Goal: Task Accomplishment & Management: Use online tool/utility

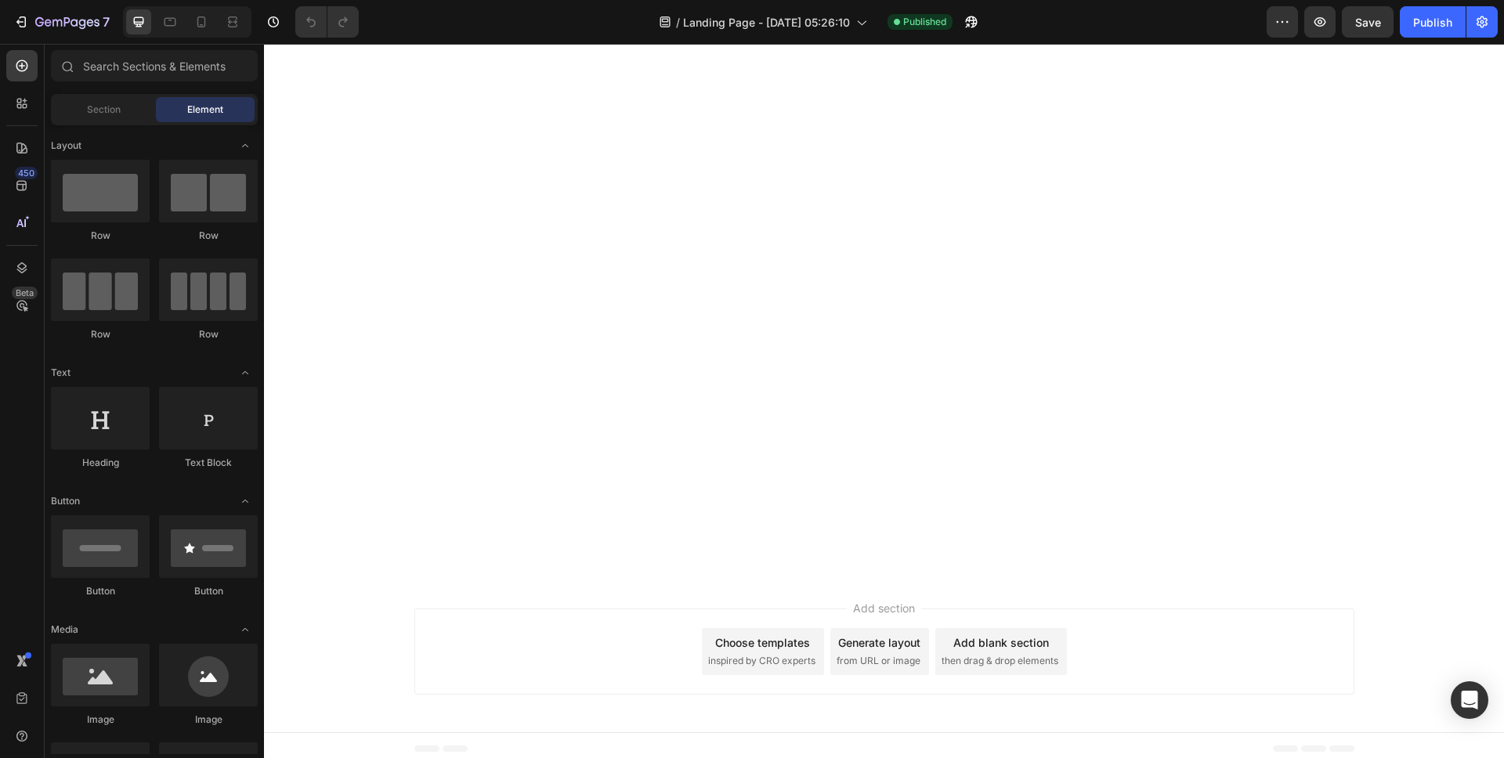
scroll to position [6141, 0]
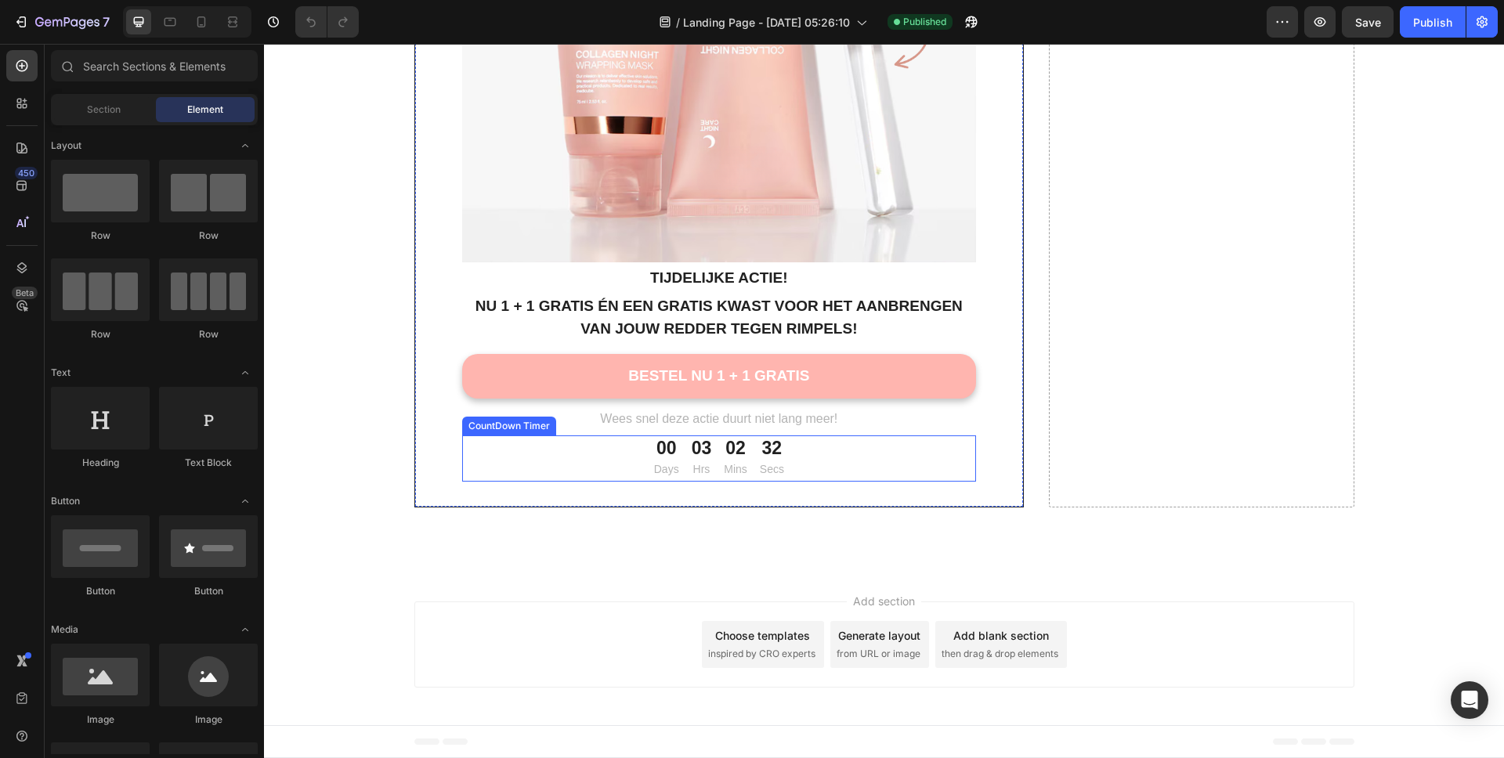
click at [730, 450] on div "02" at bounding box center [735, 448] width 23 height 23
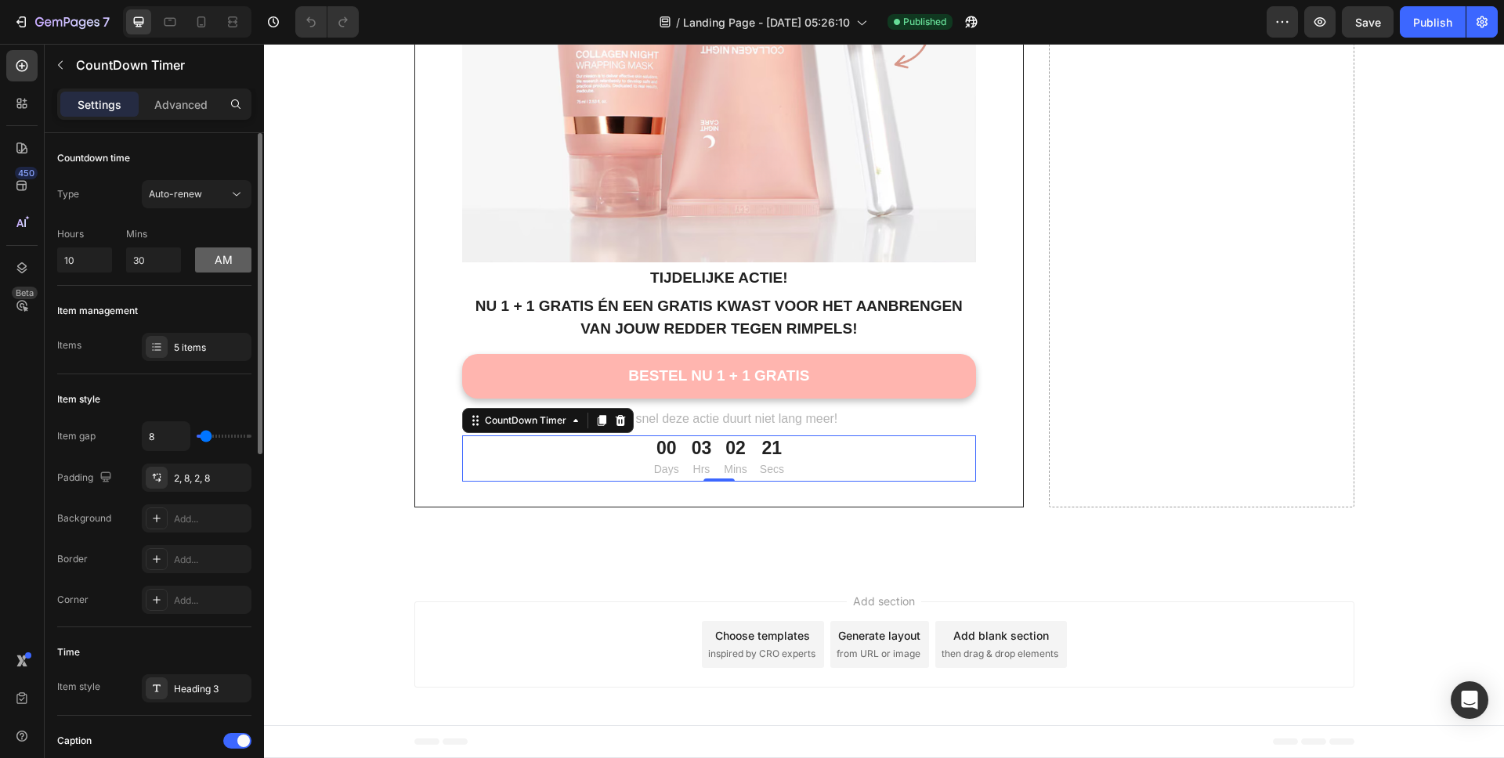
click at [235, 260] on button "am" at bounding box center [223, 259] width 56 height 25
click at [231, 261] on button "pm" at bounding box center [223, 259] width 56 height 25
click at [86, 264] on input "10" at bounding box center [84, 259] width 55 height 25
type input "1"
type input "0"
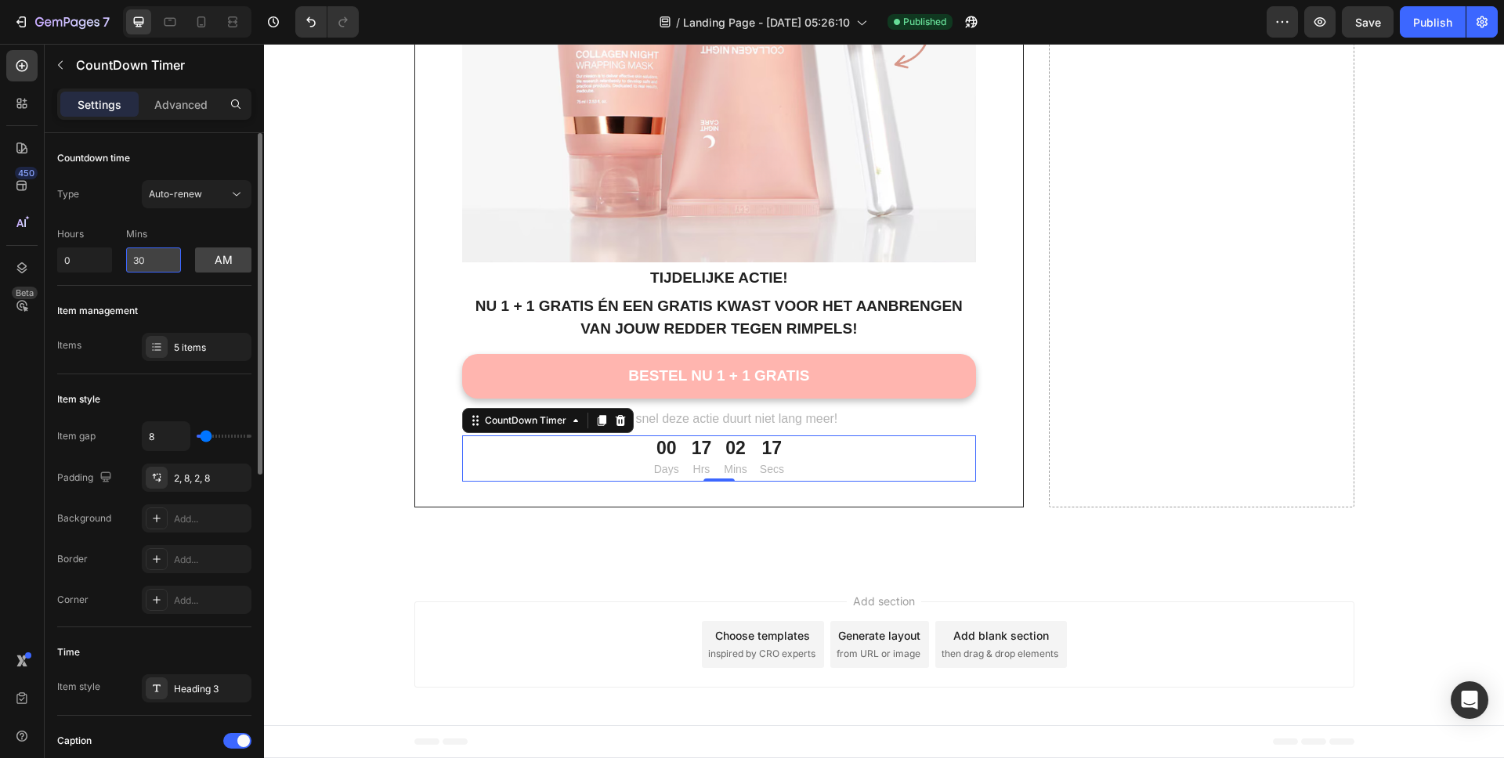
click at [168, 268] on input "30" at bounding box center [153, 259] width 55 height 25
type input "3"
type input "0"
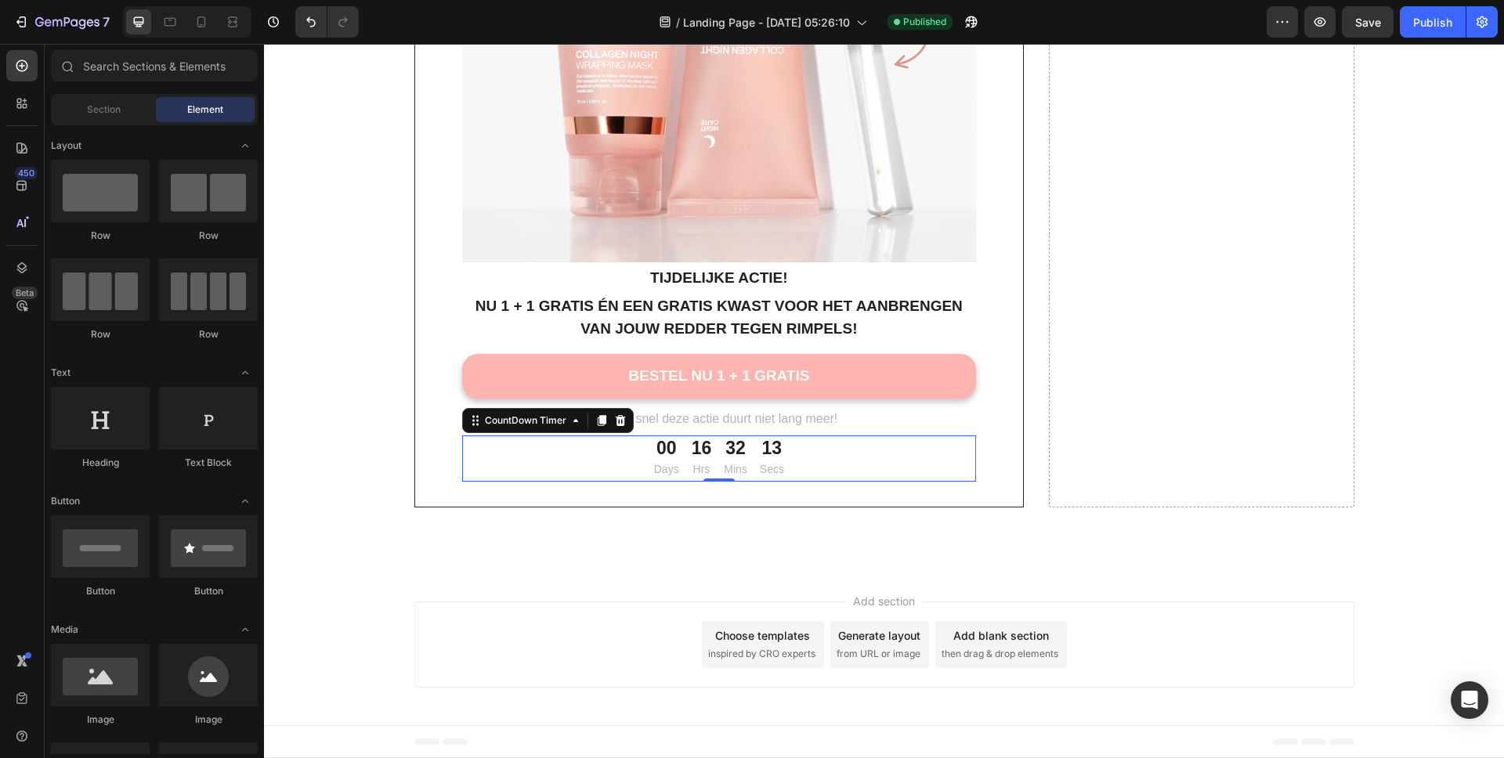
click at [476, 634] on div "Add section Choose templates inspired by CRO experts Generate layout from URL o…" at bounding box center [884, 644] width 940 height 86
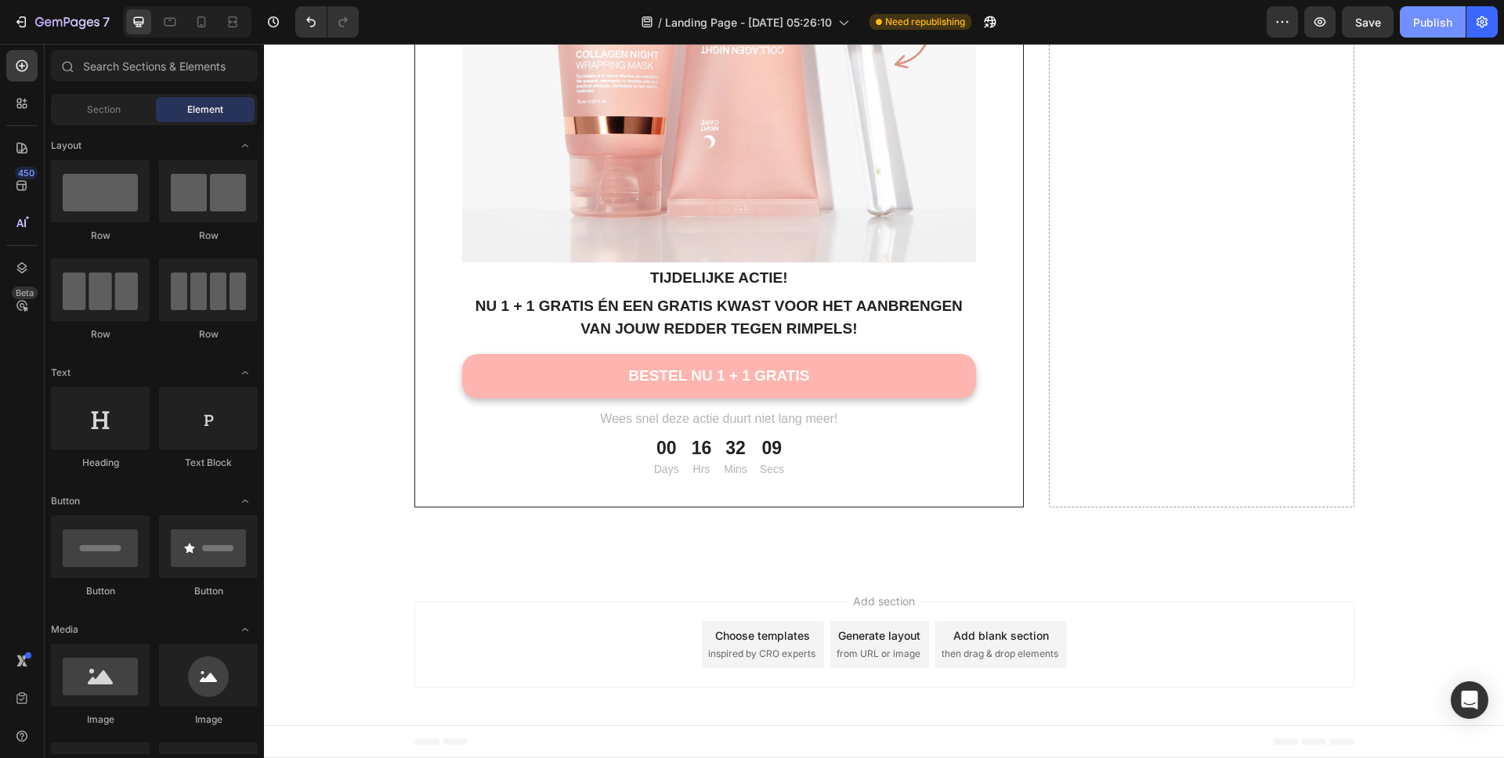
click at [1430, 20] on div "Publish" at bounding box center [1432, 22] width 39 height 16
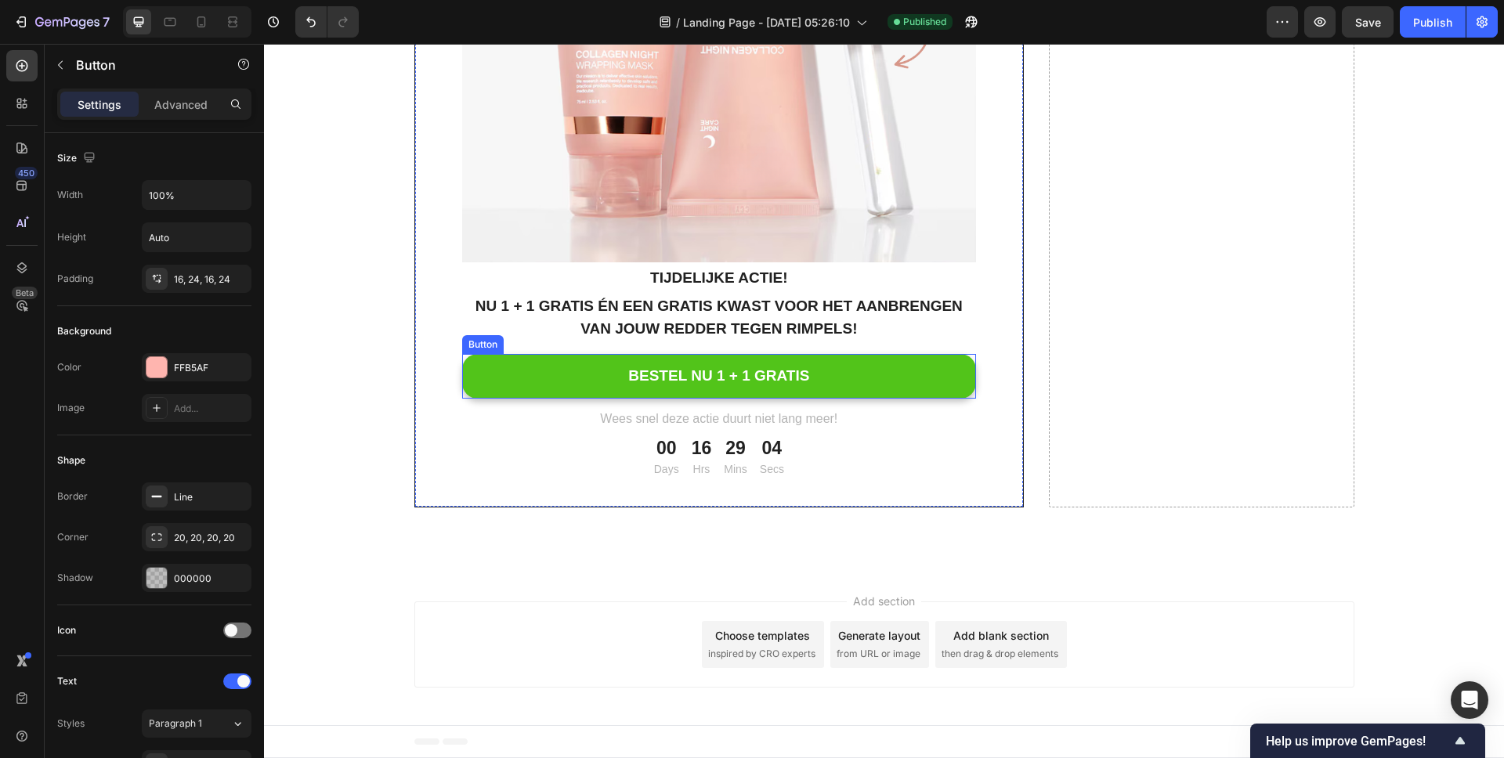
click at [906, 376] on button "BESTEL NU 1 + 1 GRATIS" at bounding box center [719, 376] width 515 height 45
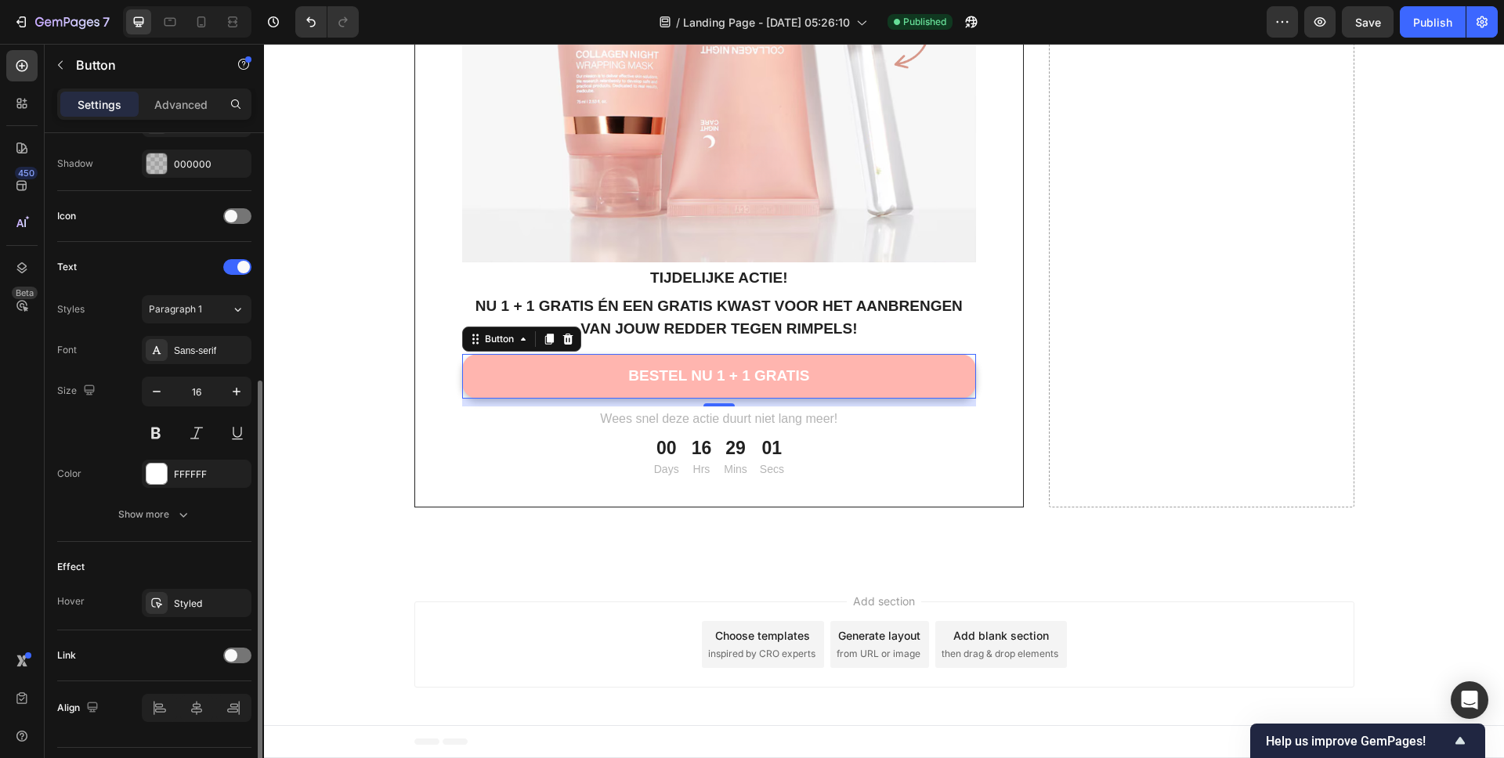
scroll to position [453, 0]
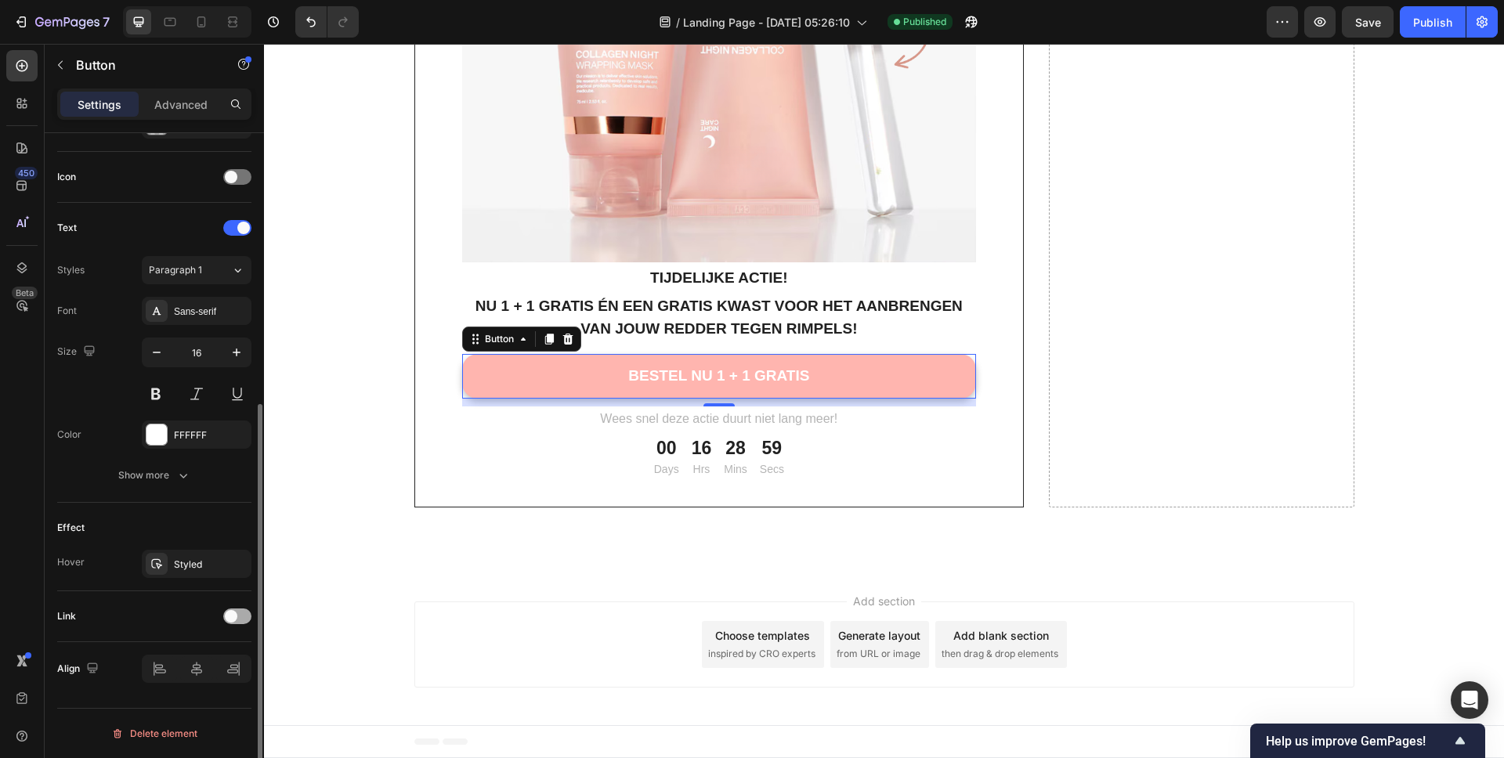
click at [226, 617] on span at bounding box center [231, 616] width 13 height 13
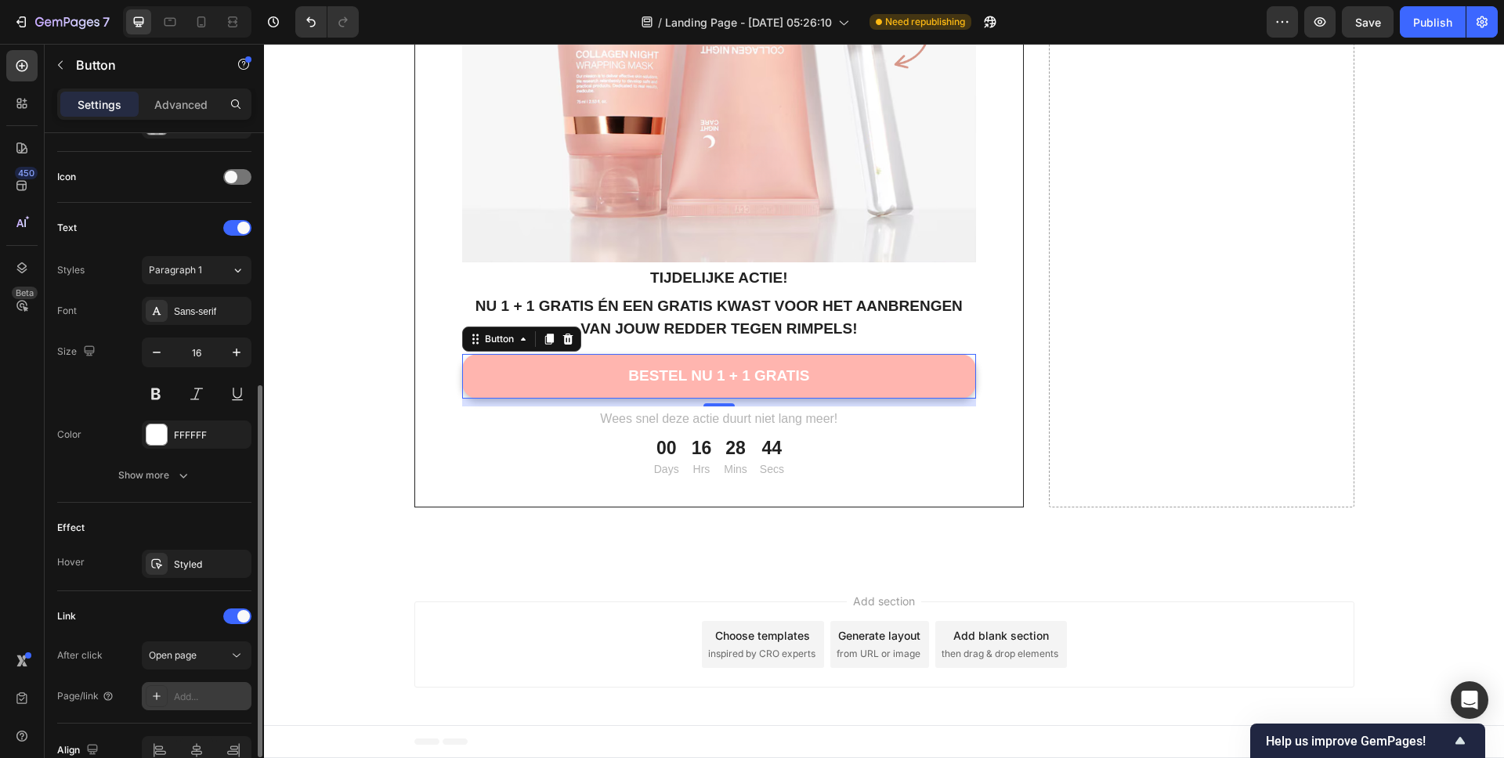
click at [193, 695] on div "Add..." at bounding box center [211, 697] width 74 height 14
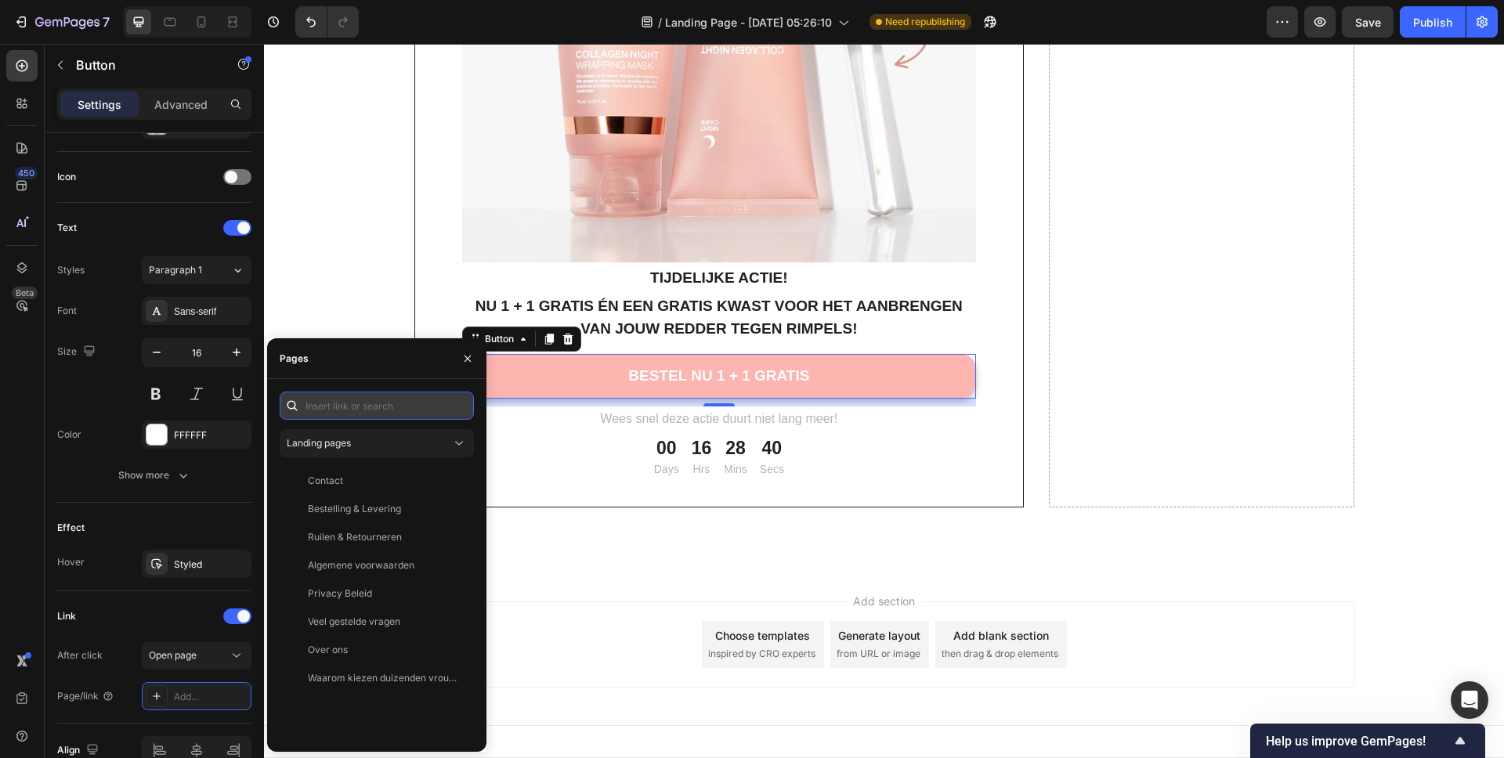
click at [328, 406] on input "text" at bounding box center [377, 406] width 194 height 28
paste input "[URL][DOMAIN_NAME]"
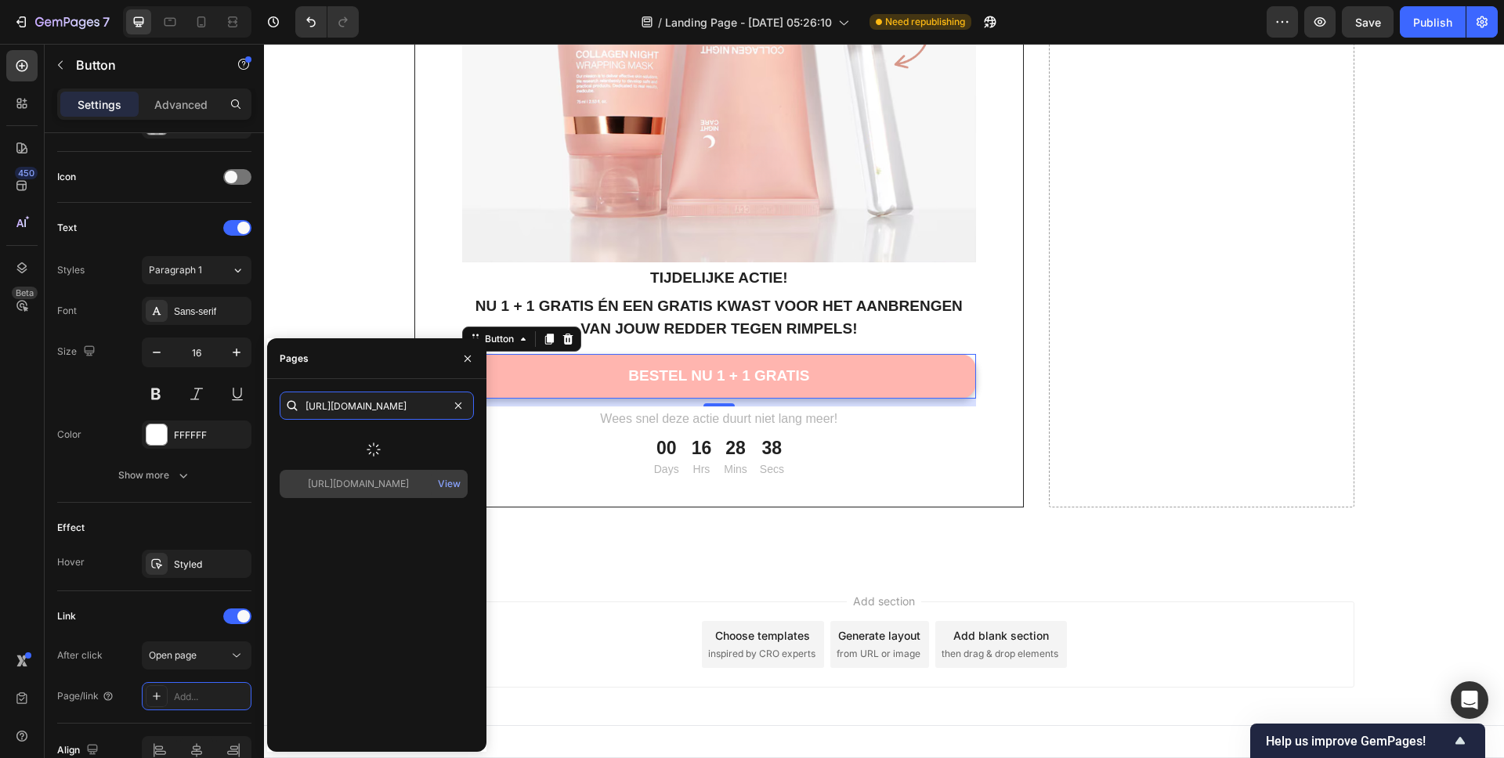
type input "[URL][DOMAIN_NAME]"
click at [379, 481] on div "[URL][DOMAIN_NAME]" at bounding box center [358, 484] width 101 height 14
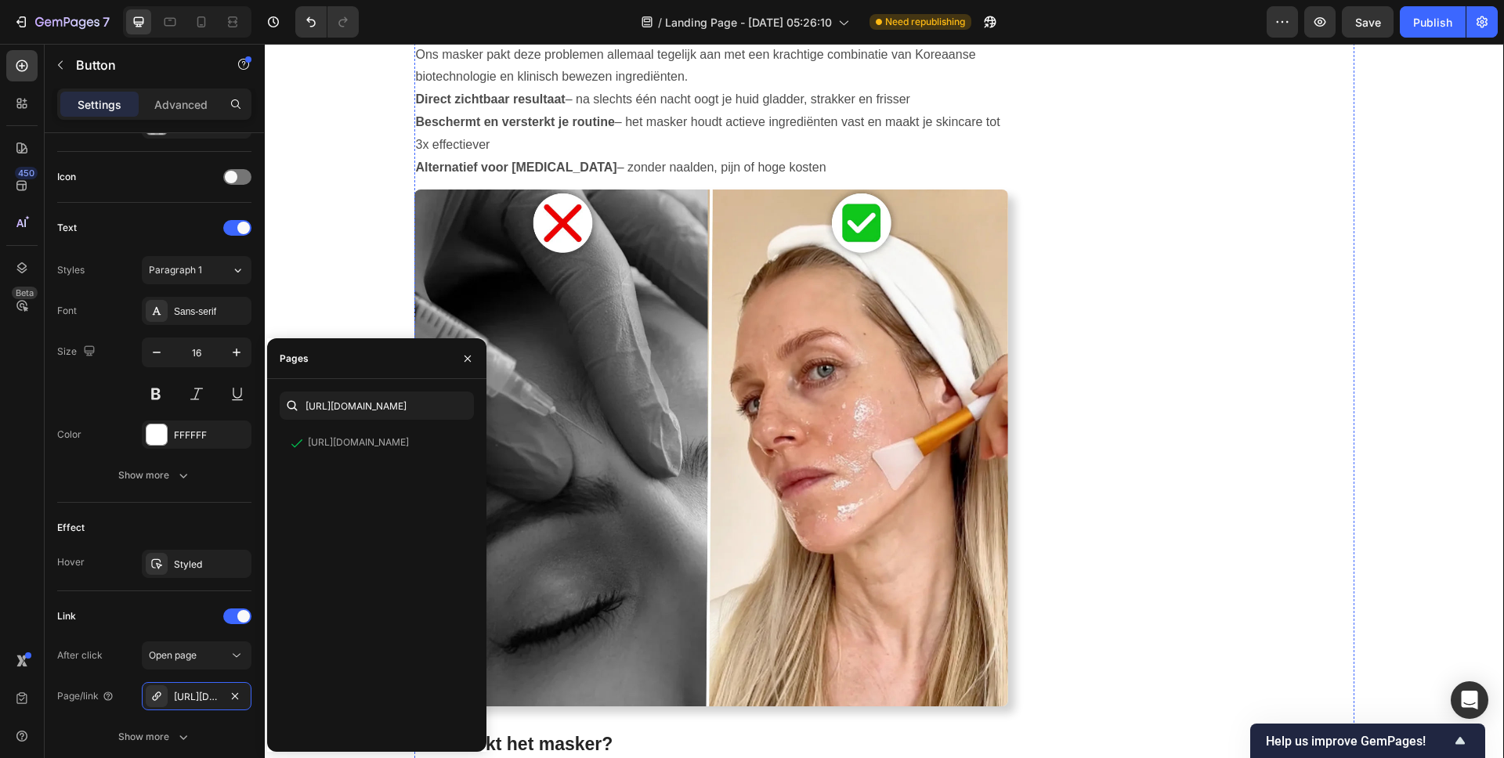
scroll to position [745, 0]
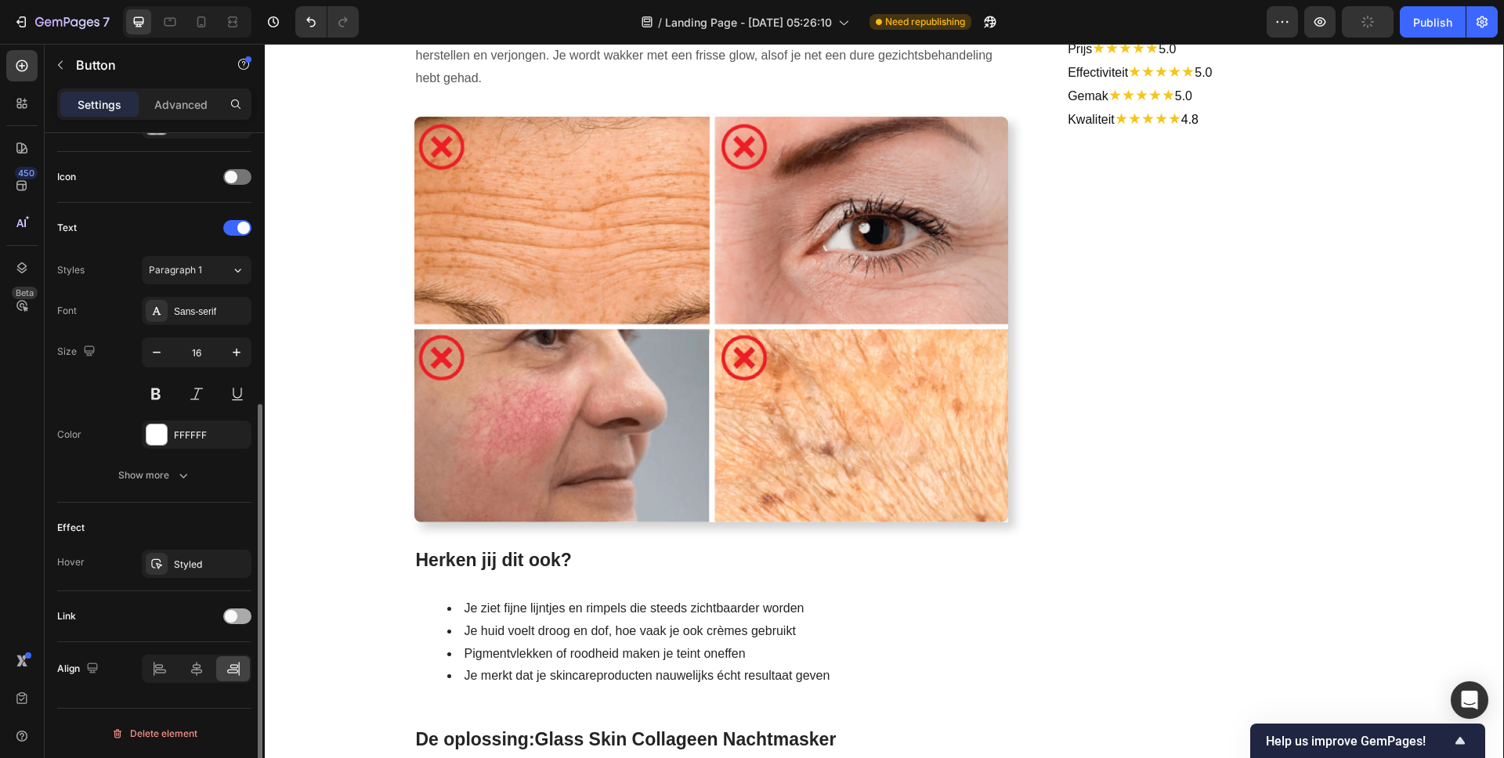
click at [237, 622] on div at bounding box center [237, 617] width 28 height 16
click at [200, 684] on div "Add..." at bounding box center [197, 696] width 110 height 28
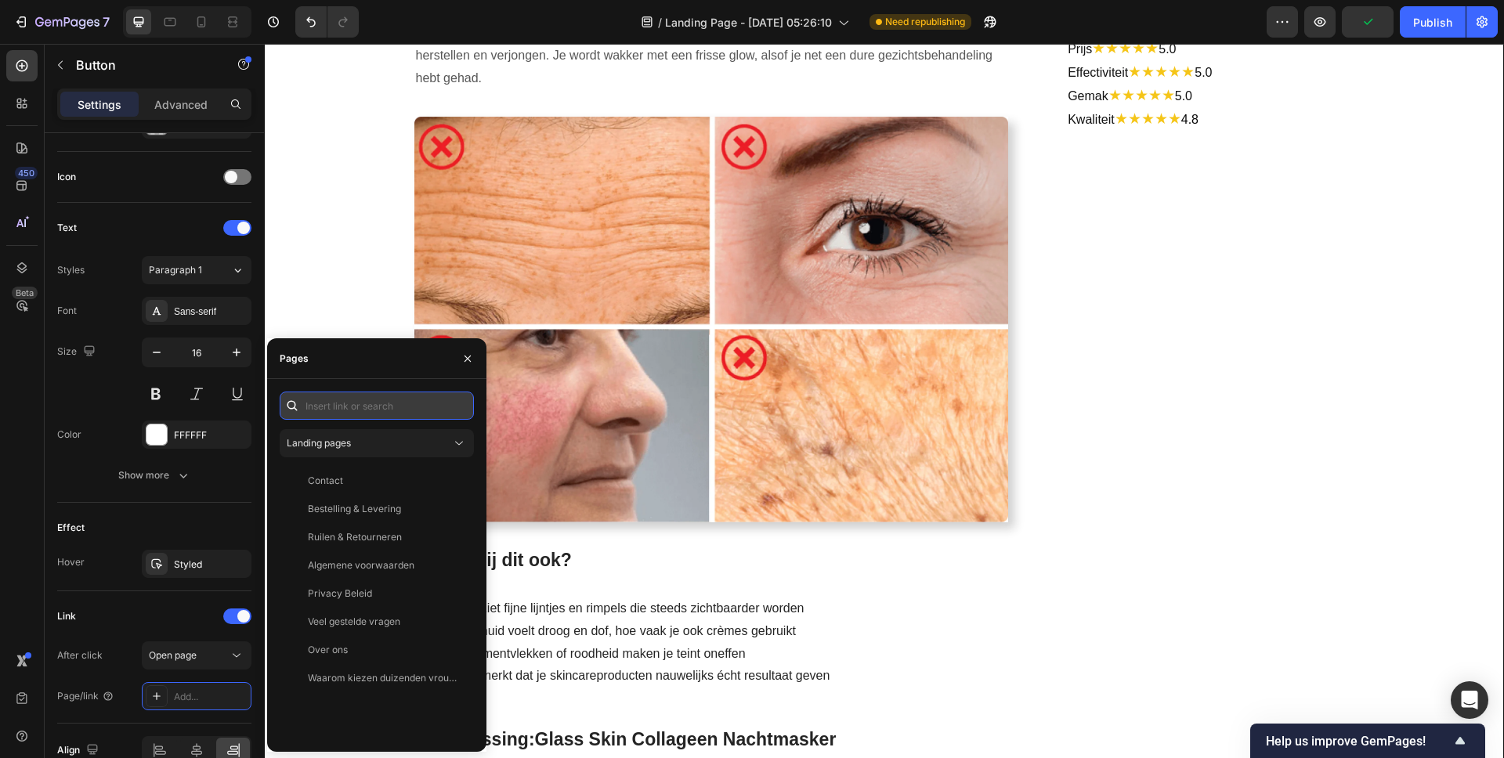
click at [328, 406] on input "text" at bounding box center [377, 406] width 194 height 28
paste input "[URL][DOMAIN_NAME]"
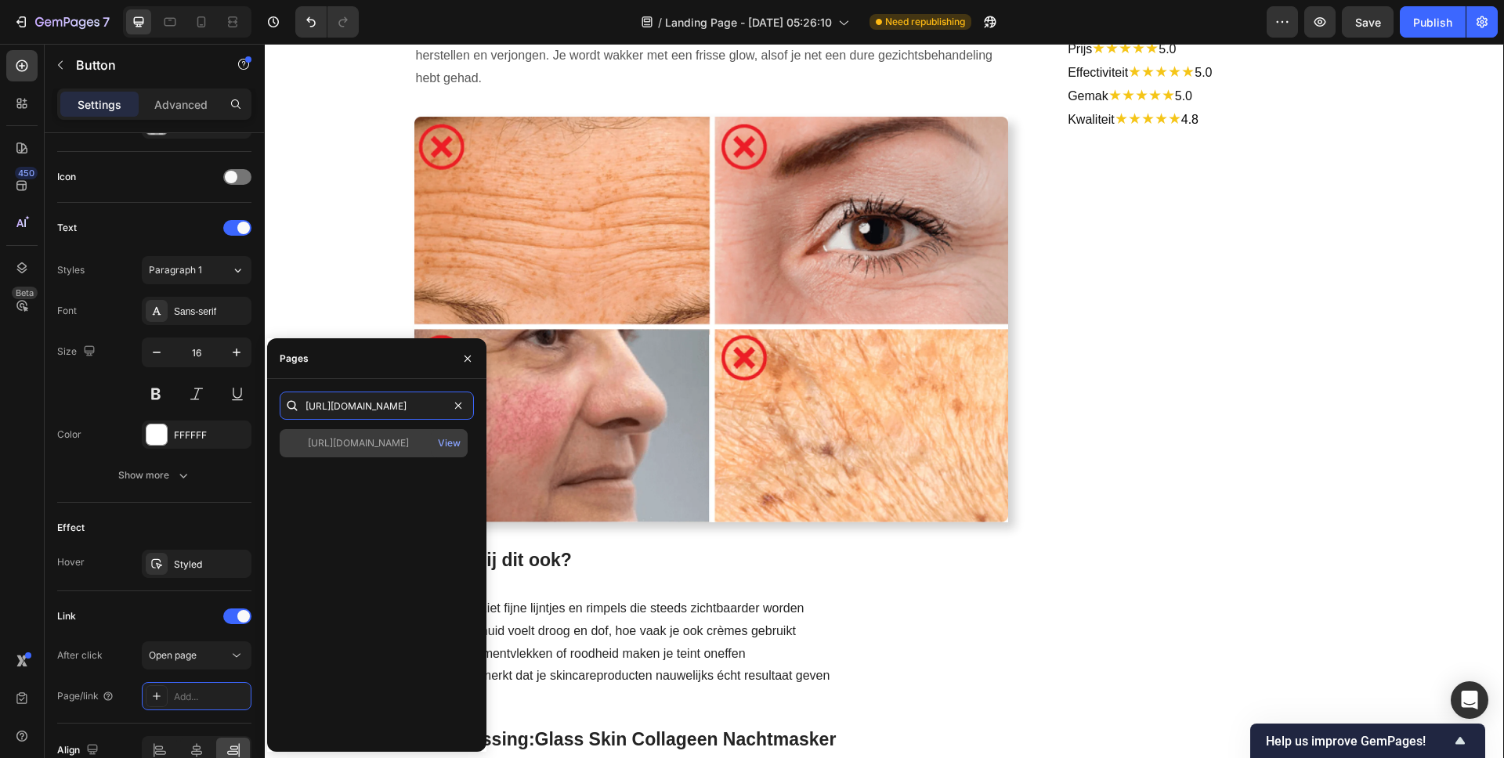
type input "[URL][DOMAIN_NAME]"
click at [351, 439] on div "[URL][DOMAIN_NAME]" at bounding box center [358, 443] width 101 height 14
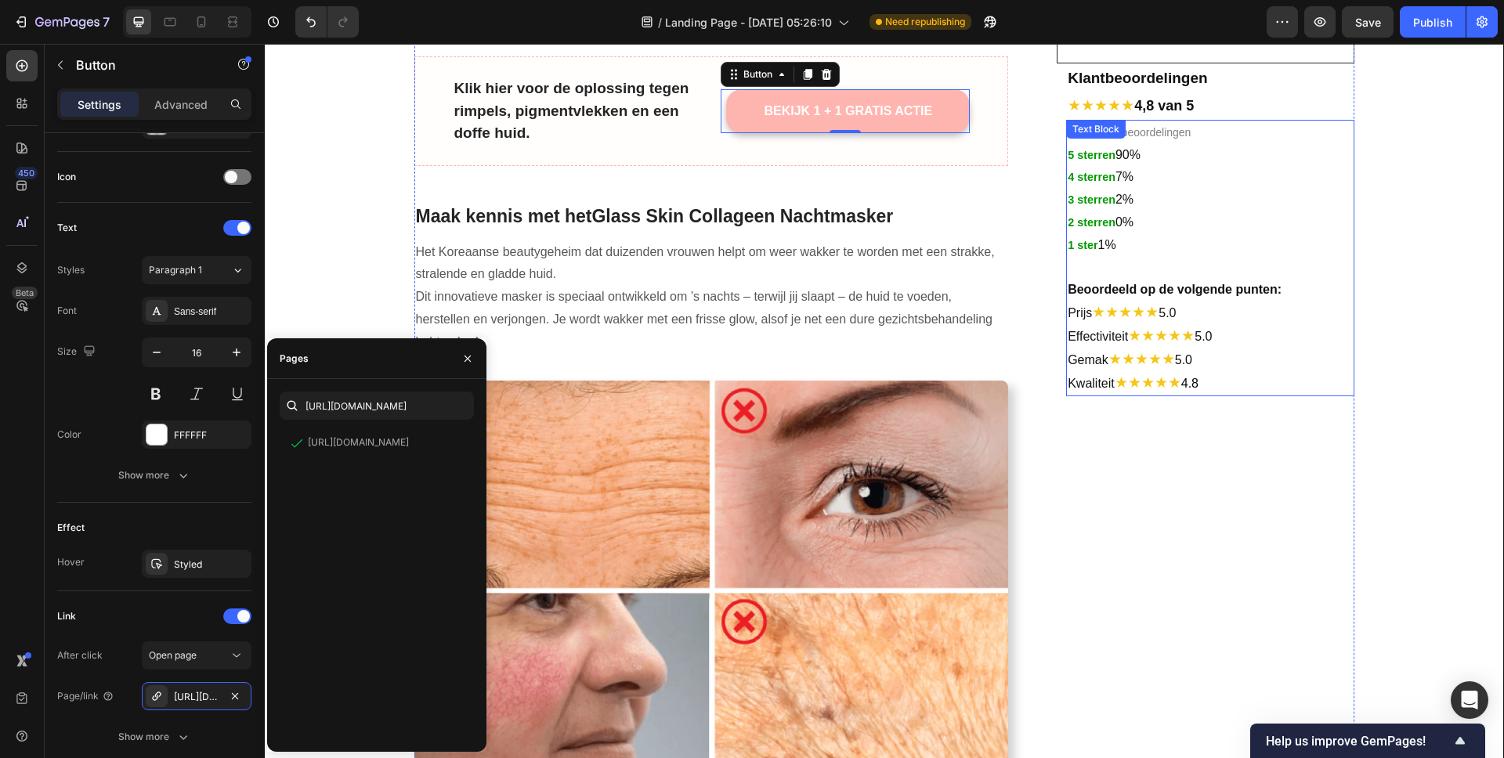
scroll to position [0, 0]
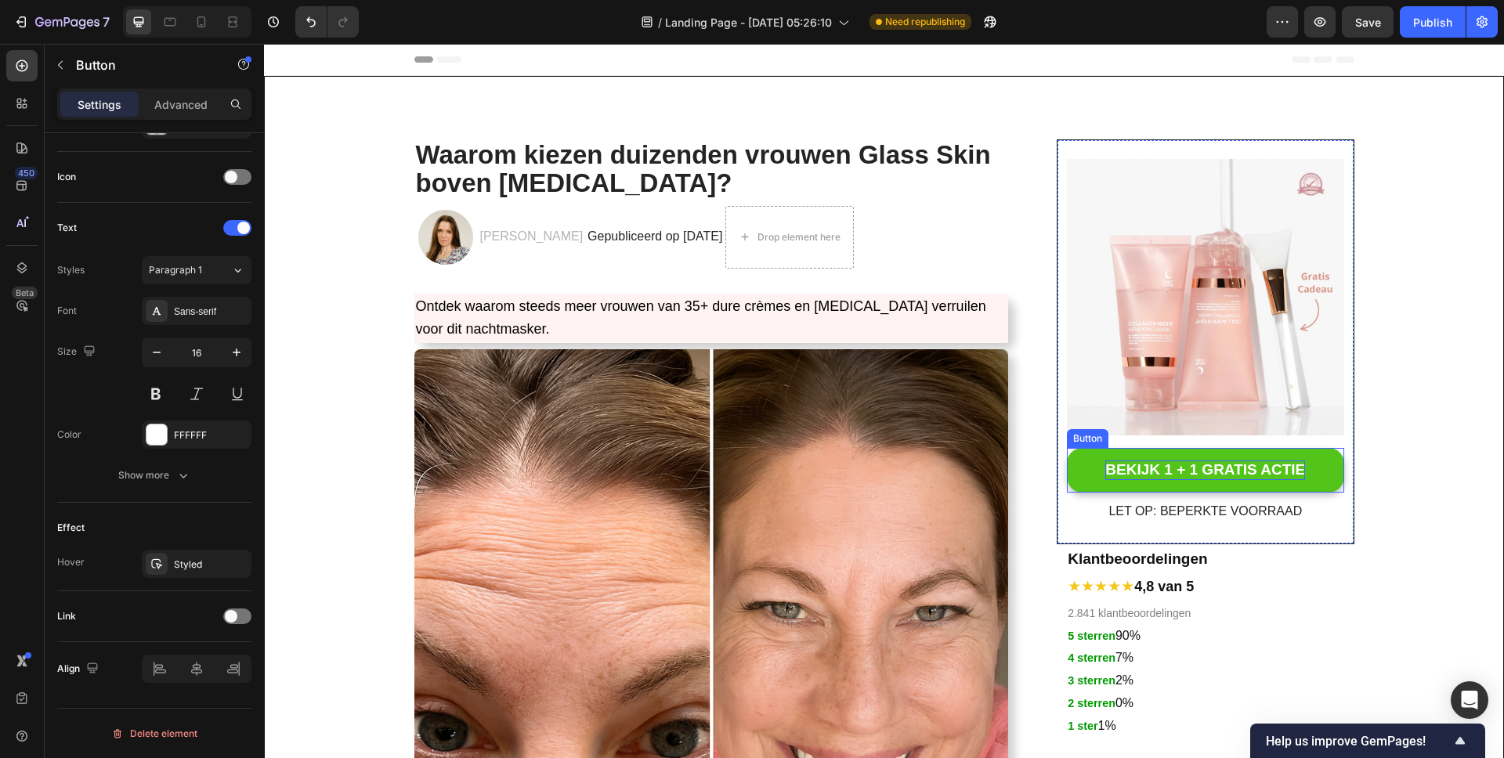
click at [1136, 475] on p "BEKIJK 1 + 1 GRATIS ACTIE" at bounding box center [1205, 471] width 200 height 20
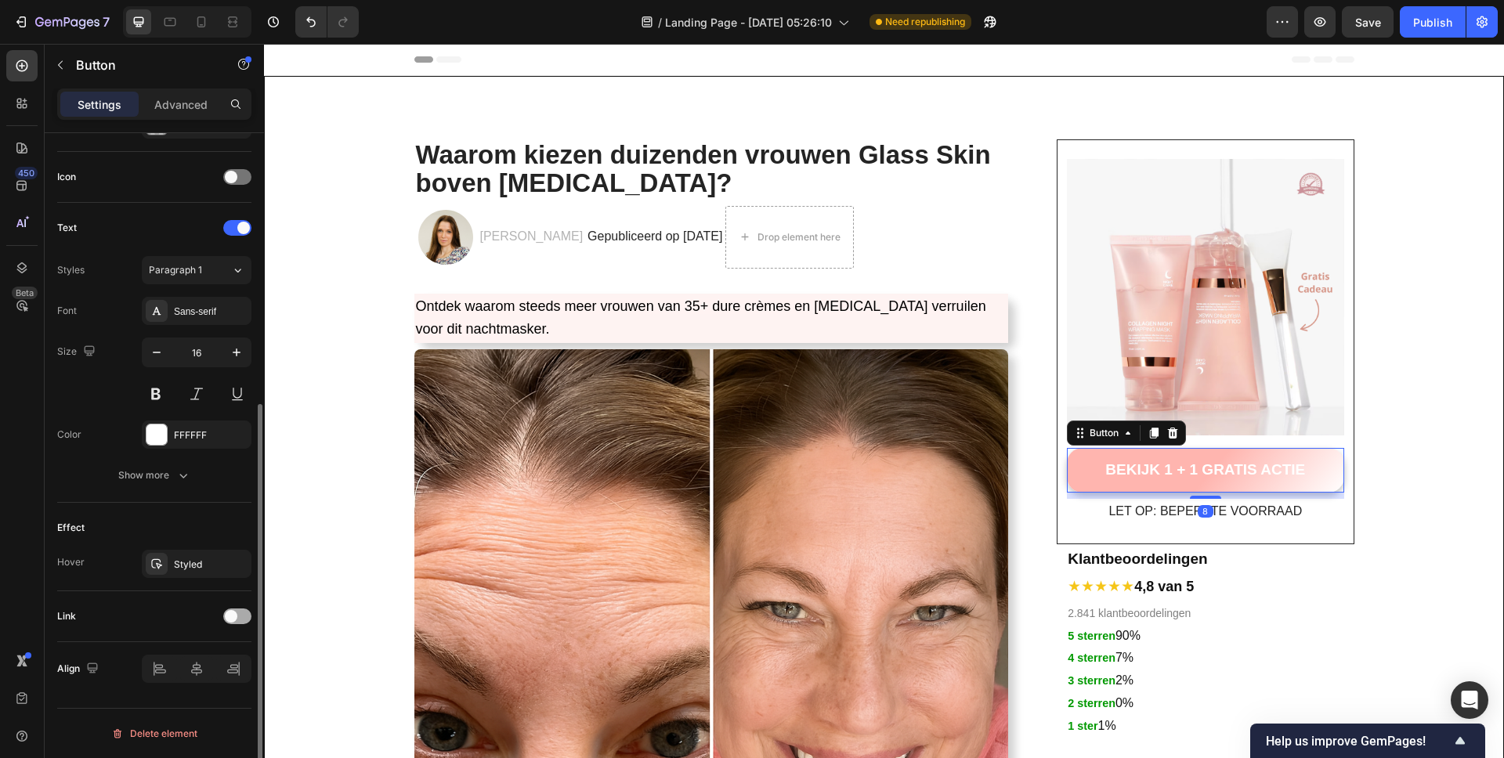
click at [233, 620] on span at bounding box center [231, 616] width 13 height 13
click at [204, 695] on div "Add..." at bounding box center [211, 697] width 74 height 14
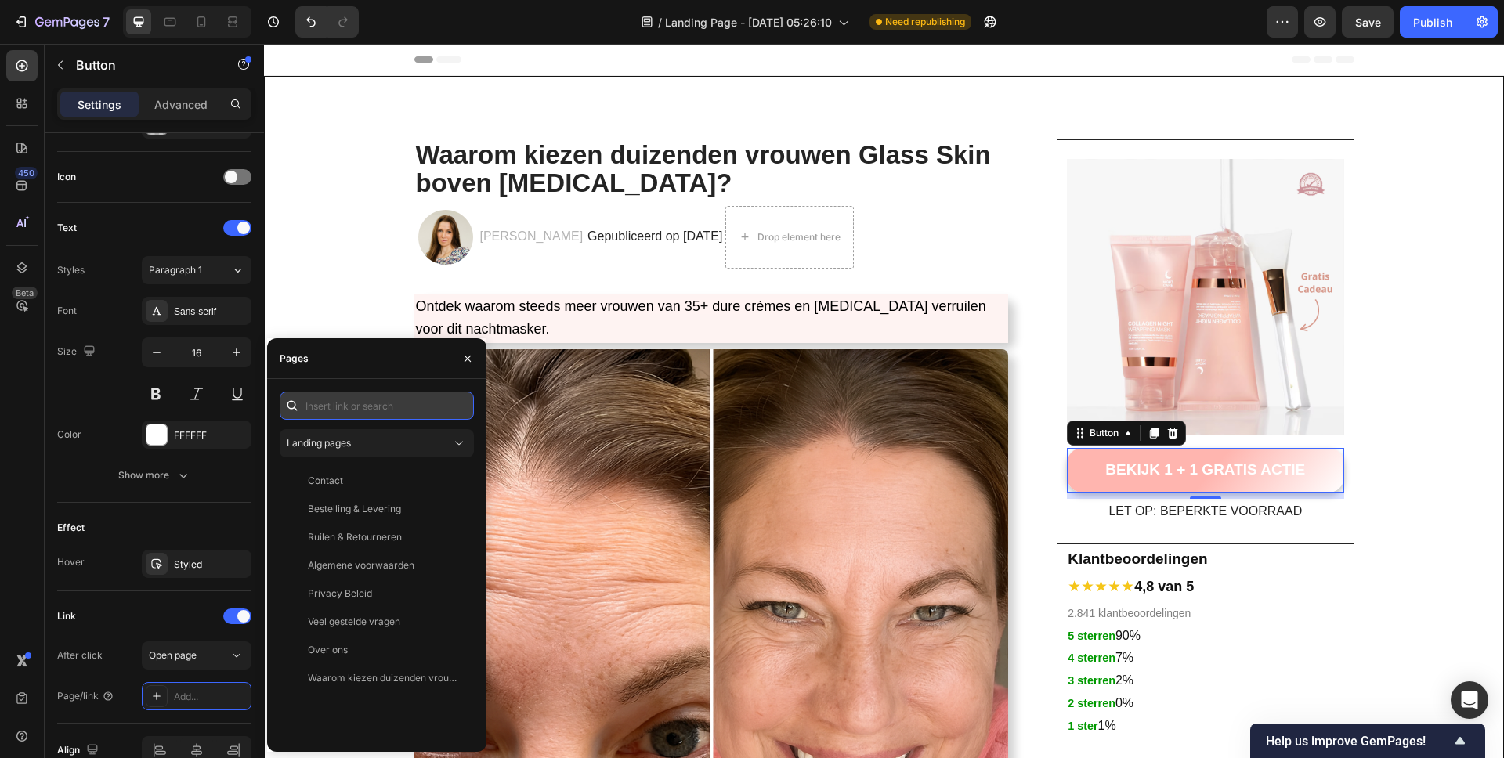
click at [373, 412] on input "text" at bounding box center [377, 406] width 194 height 28
paste input "[URL][DOMAIN_NAME]"
type input "[URL][DOMAIN_NAME]"
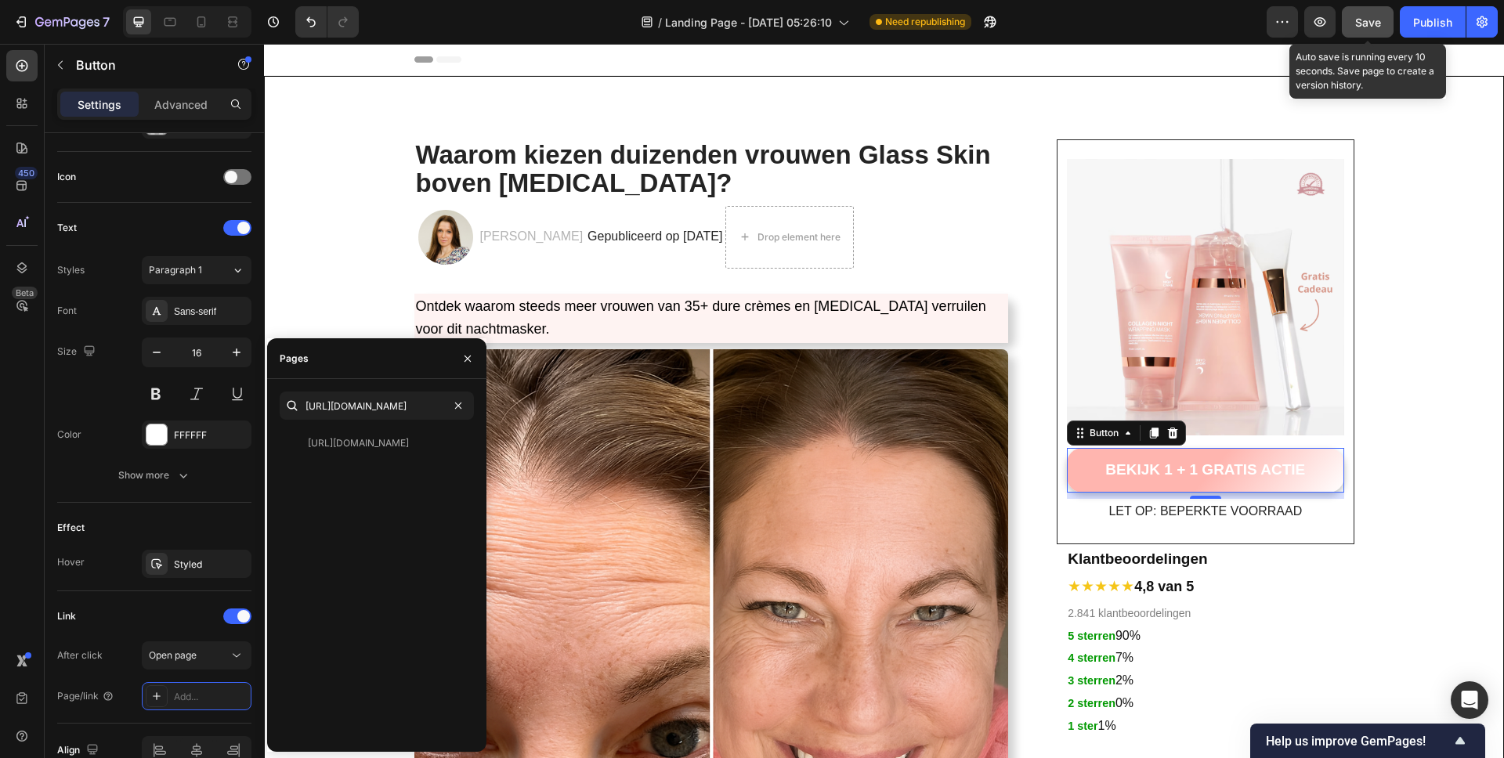
click at [1373, 19] on span "Save" at bounding box center [1368, 22] width 26 height 13
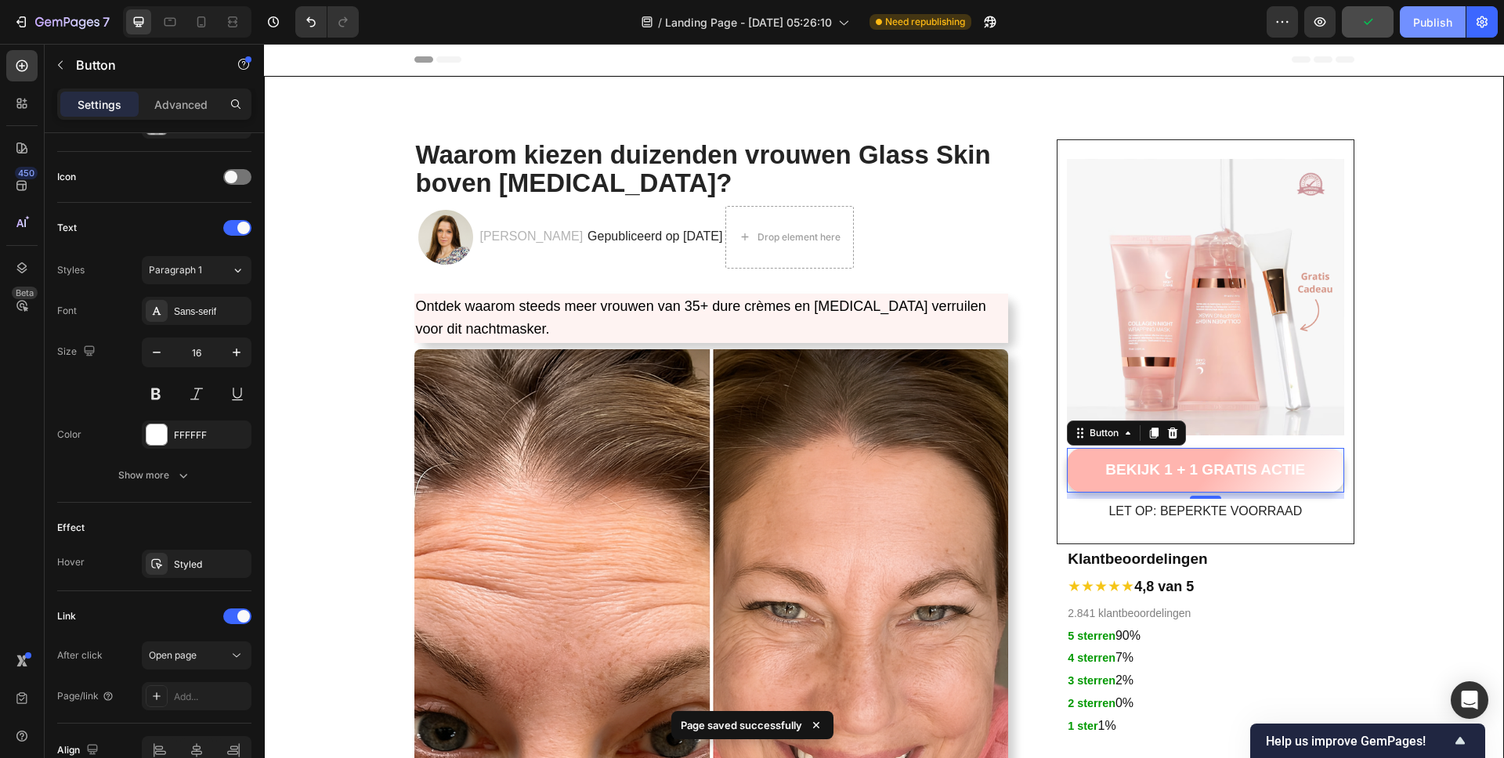
click at [1424, 20] on div "Publish" at bounding box center [1432, 22] width 39 height 16
click at [1440, 18] on div "Publish" at bounding box center [1432, 22] width 39 height 16
click at [1435, 15] on div "Publish" at bounding box center [1432, 22] width 39 height 16
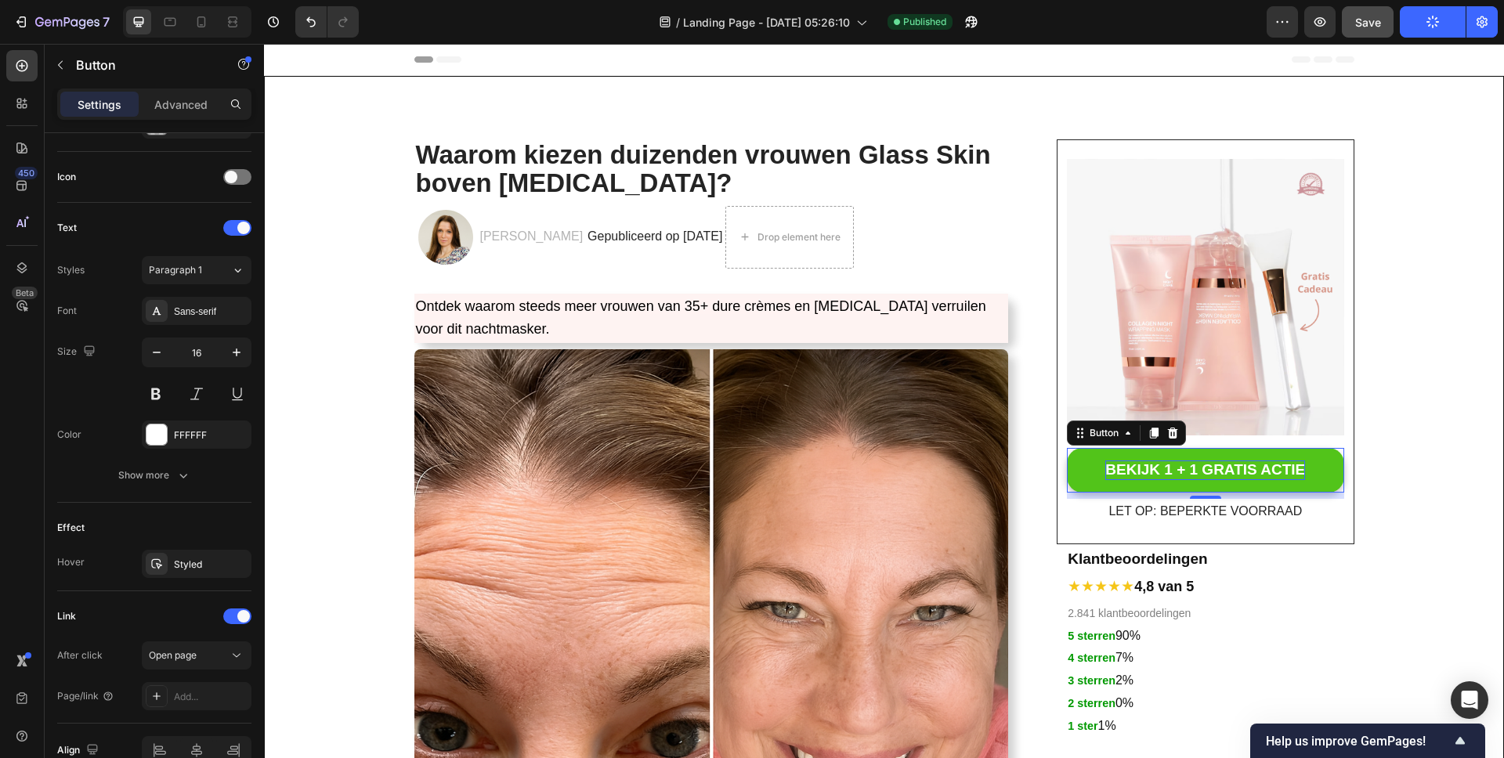
click at [1170, 471] on p "BEKIJK 1 + 1 GRATIS ACTIE" at bounding box center [1205, 471] width 200 height 20
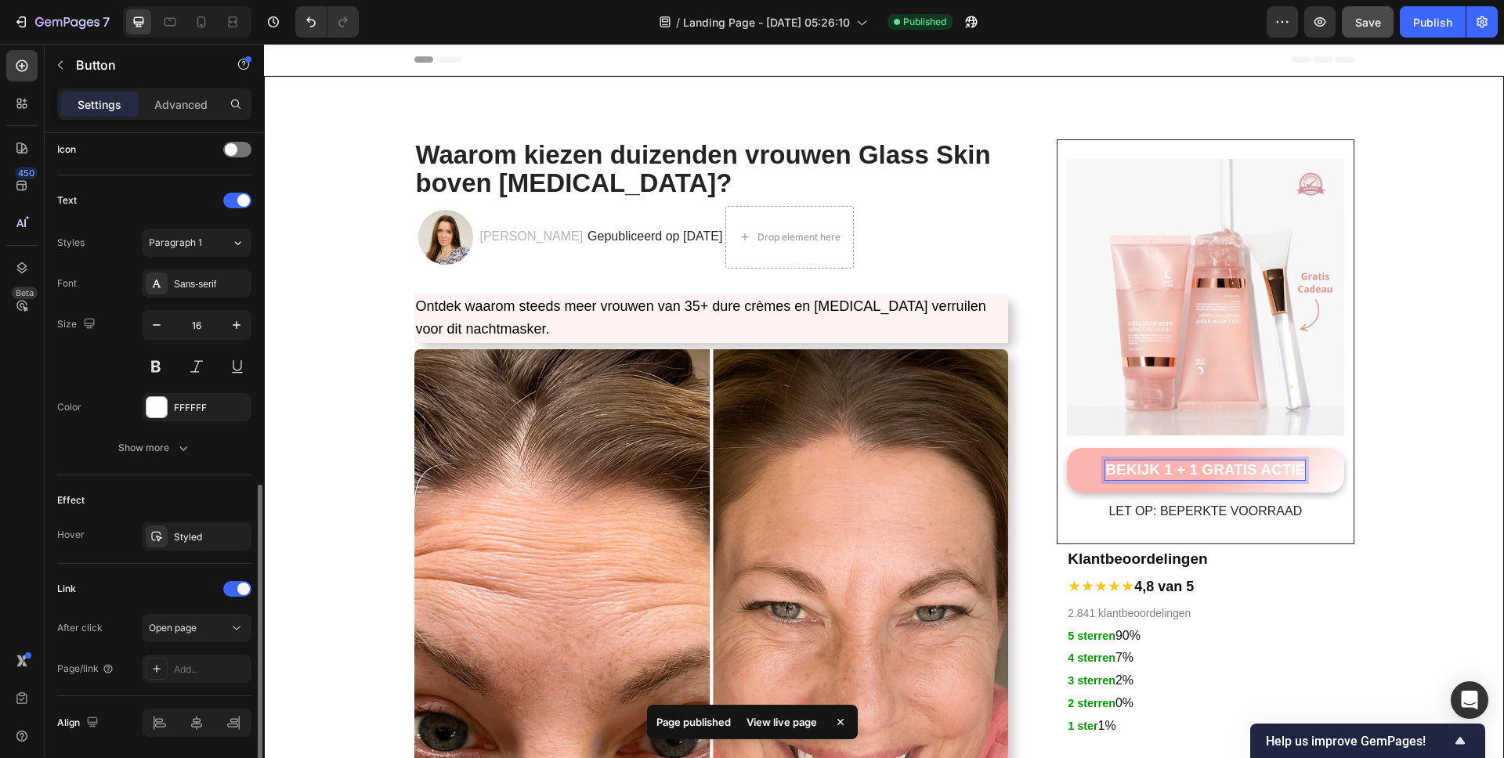
scroll to position [535, 0]
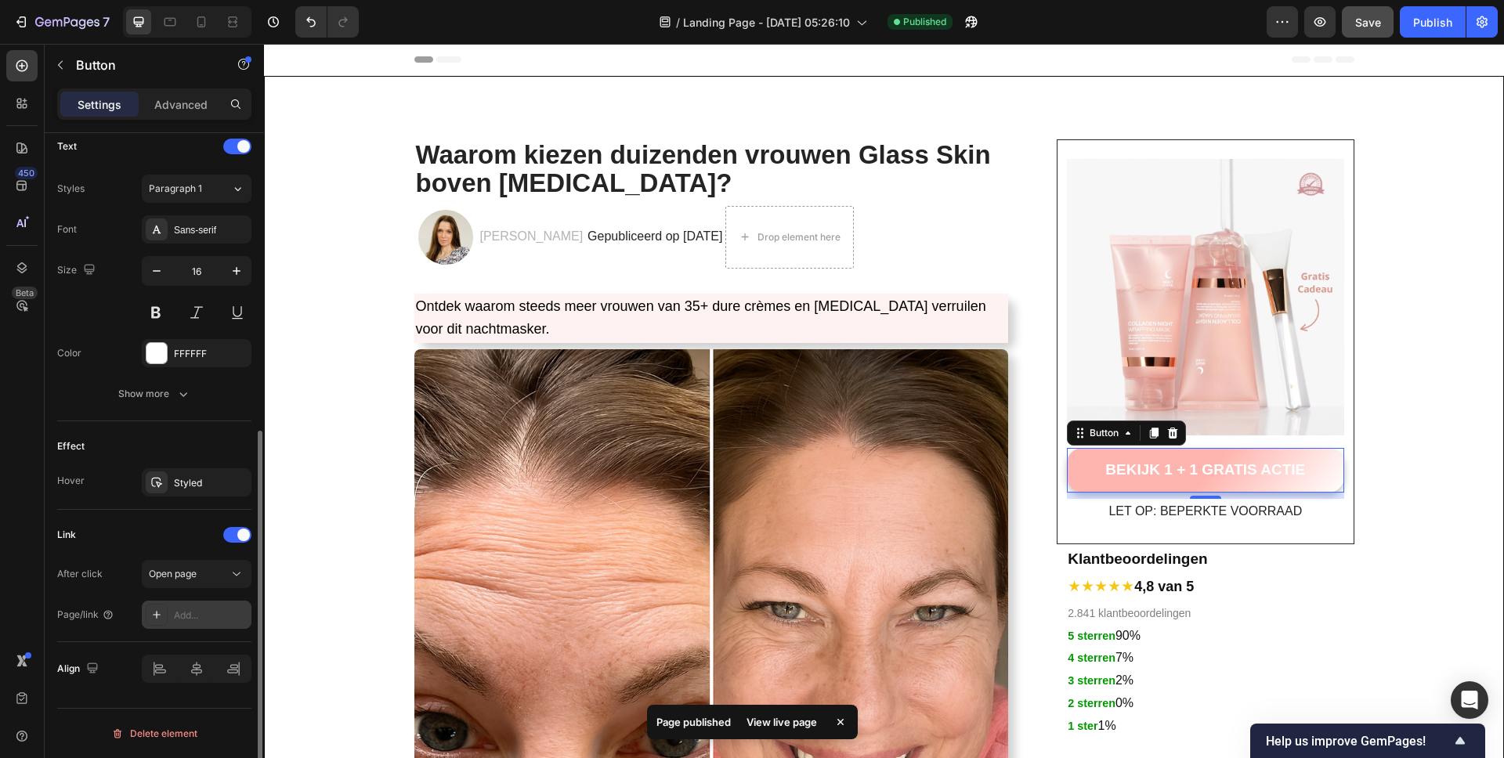
click at [161, 612] on icon at bounding box center [156, 615] width 13 height 13
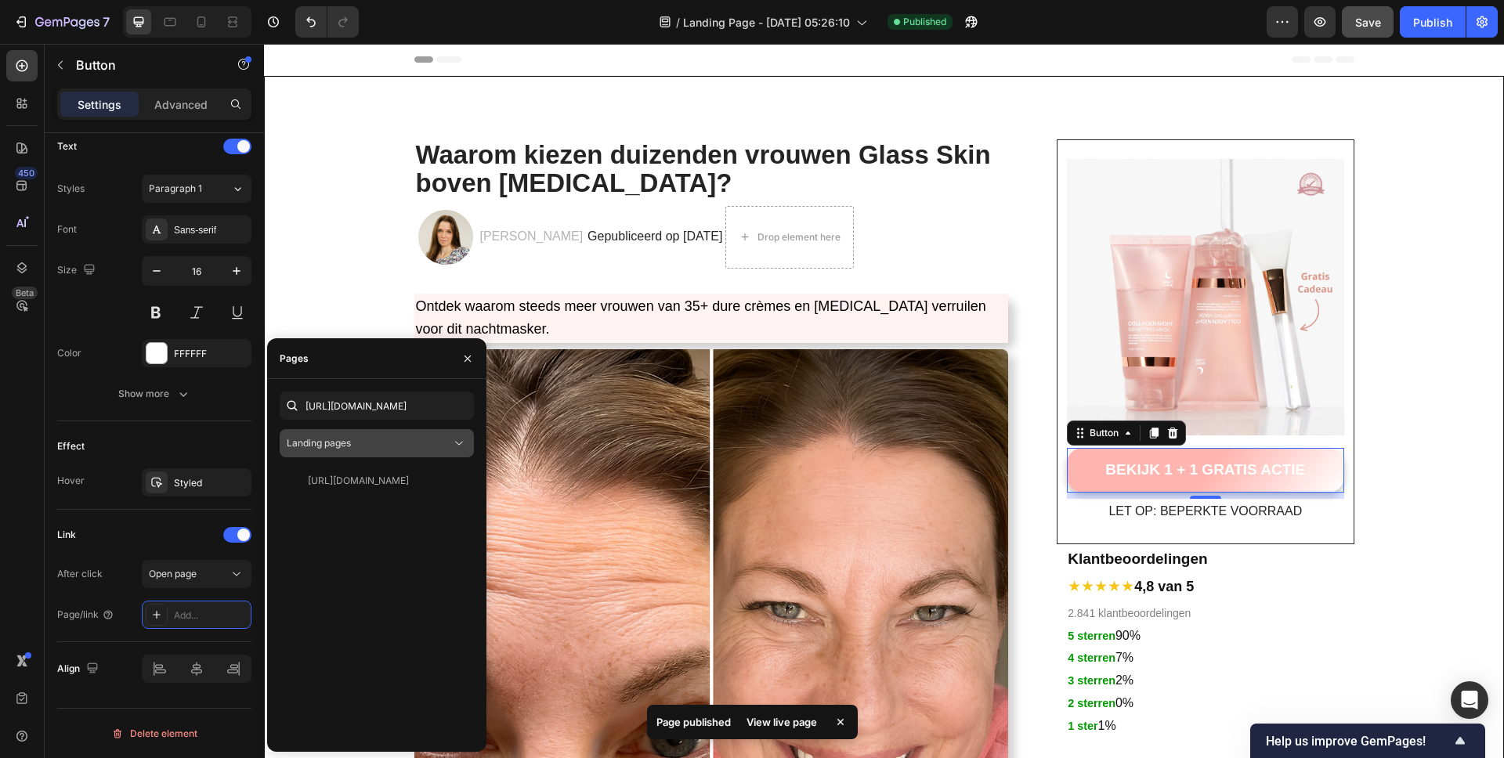
click at [359, 444] on div "Landing pages" at bounding box center [369, 443] width 164 height 14
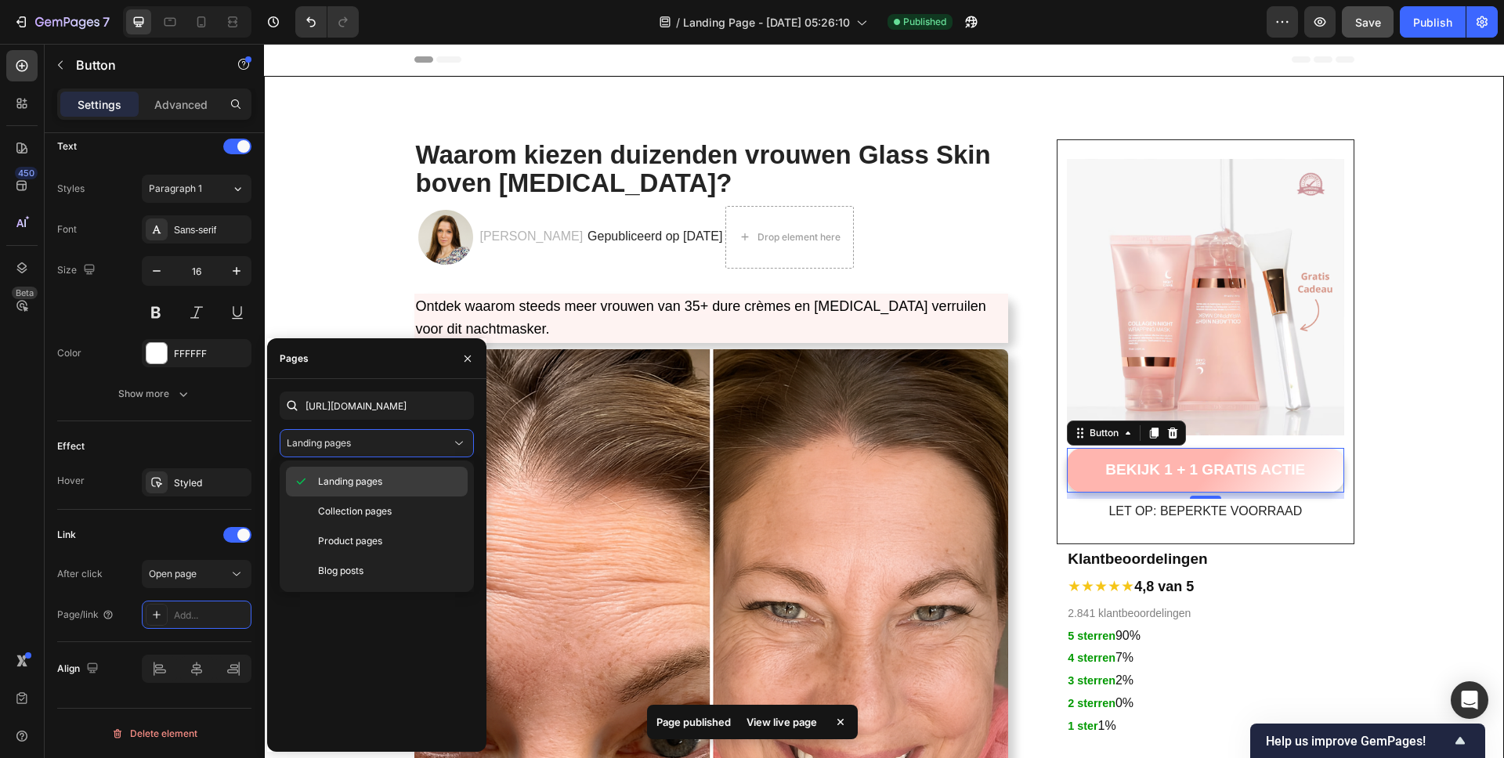
click at [348, 479] on span "Landing pages" at bounding box center [350, 482] width 64 height 14
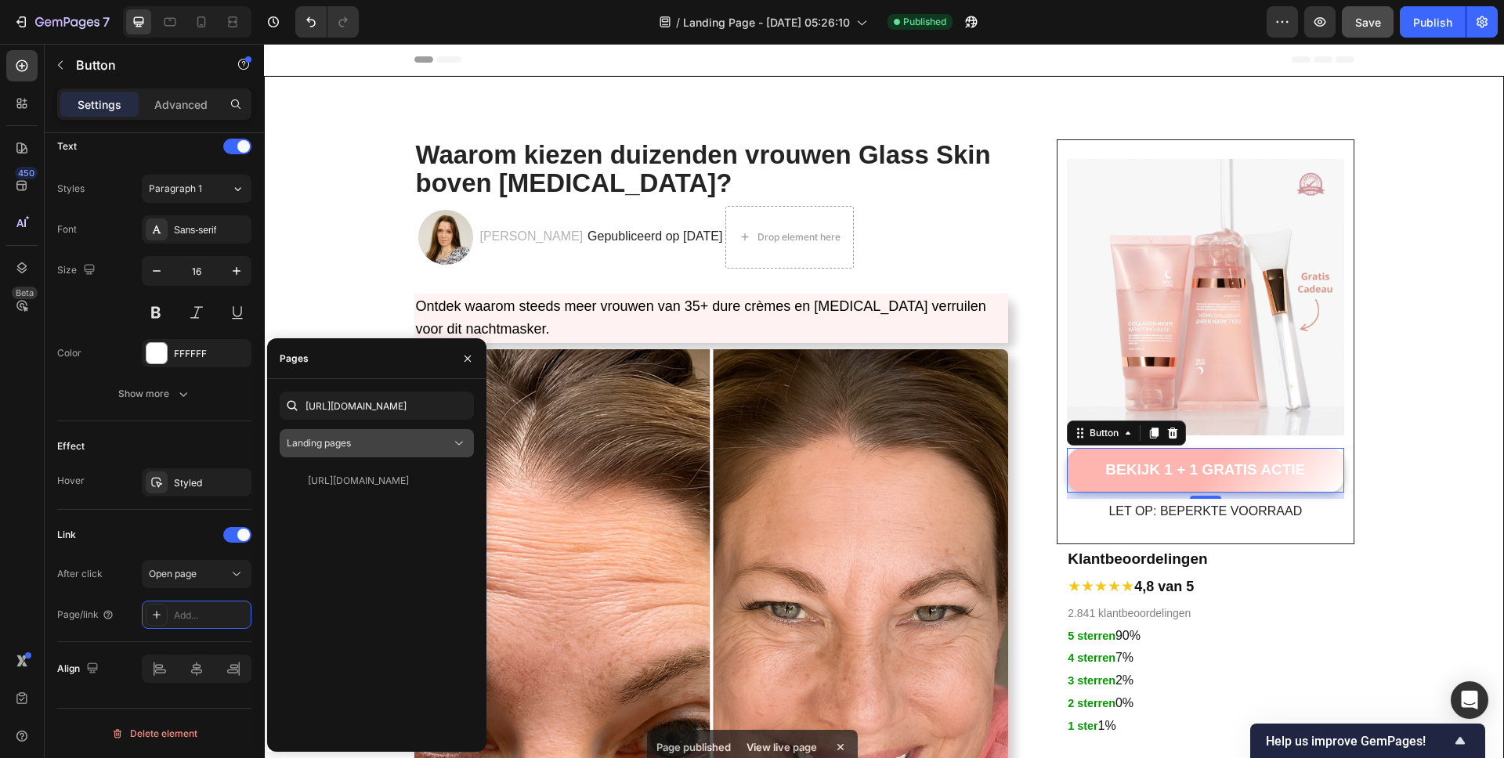
click at [359, 442] on div "Landing pages" at bounding box center [369, 443] width 164 height 14
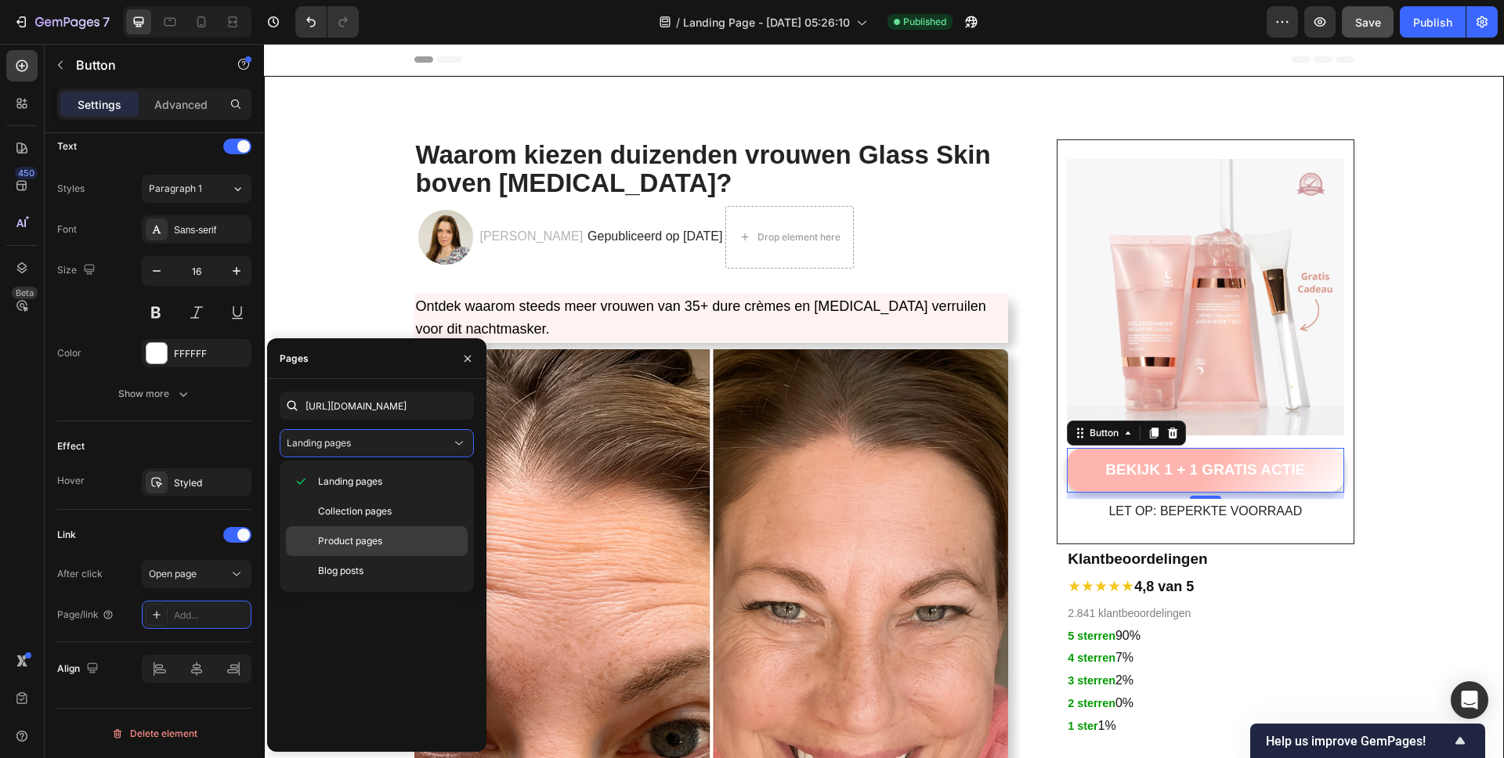
click at [341, 534] on span "Product pages" at bounding box center [350, 541] width 64 height 14
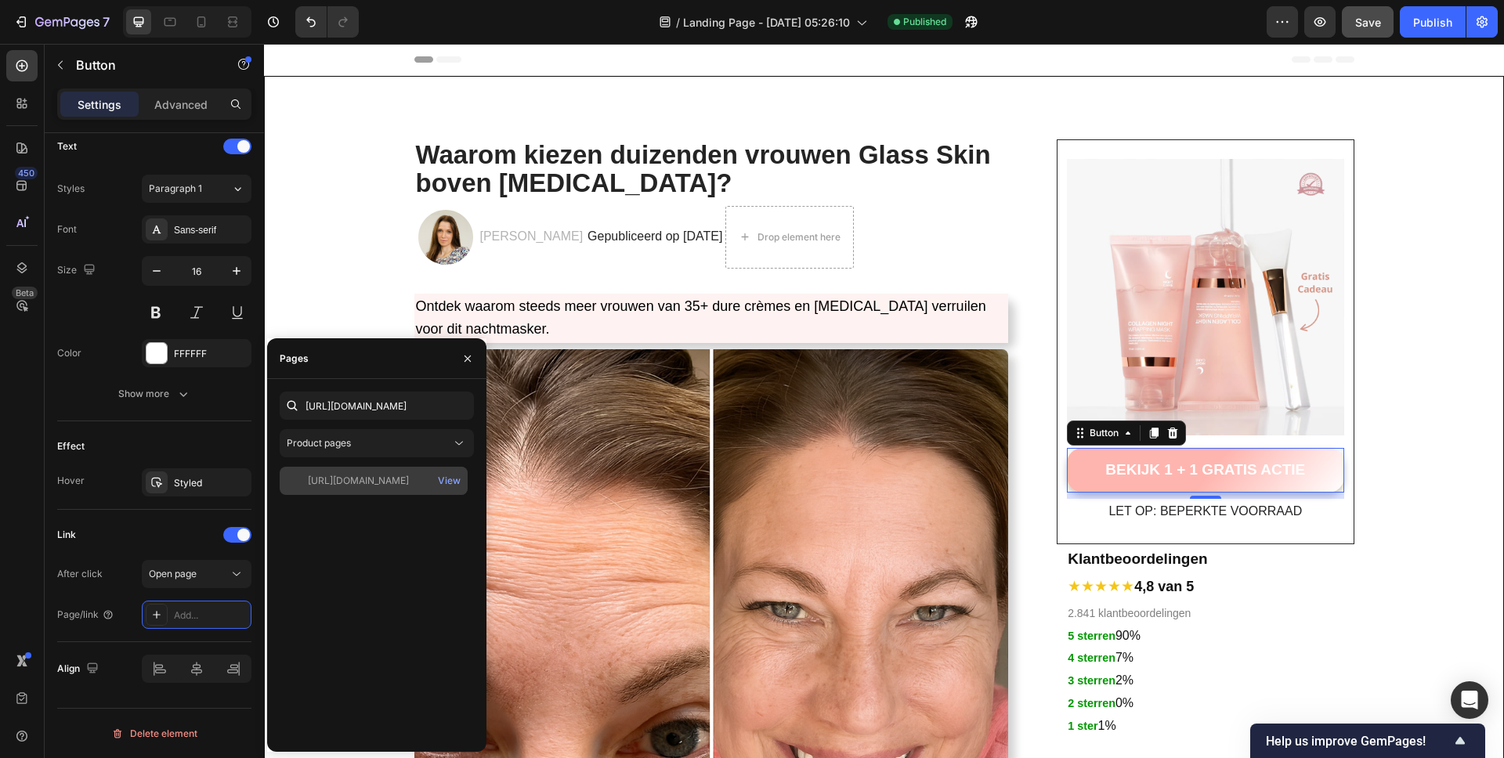
click at [364, 480] on div "[URL][DOMAIN_NAME]" at bounding box center [358, 481] width 101 height 14
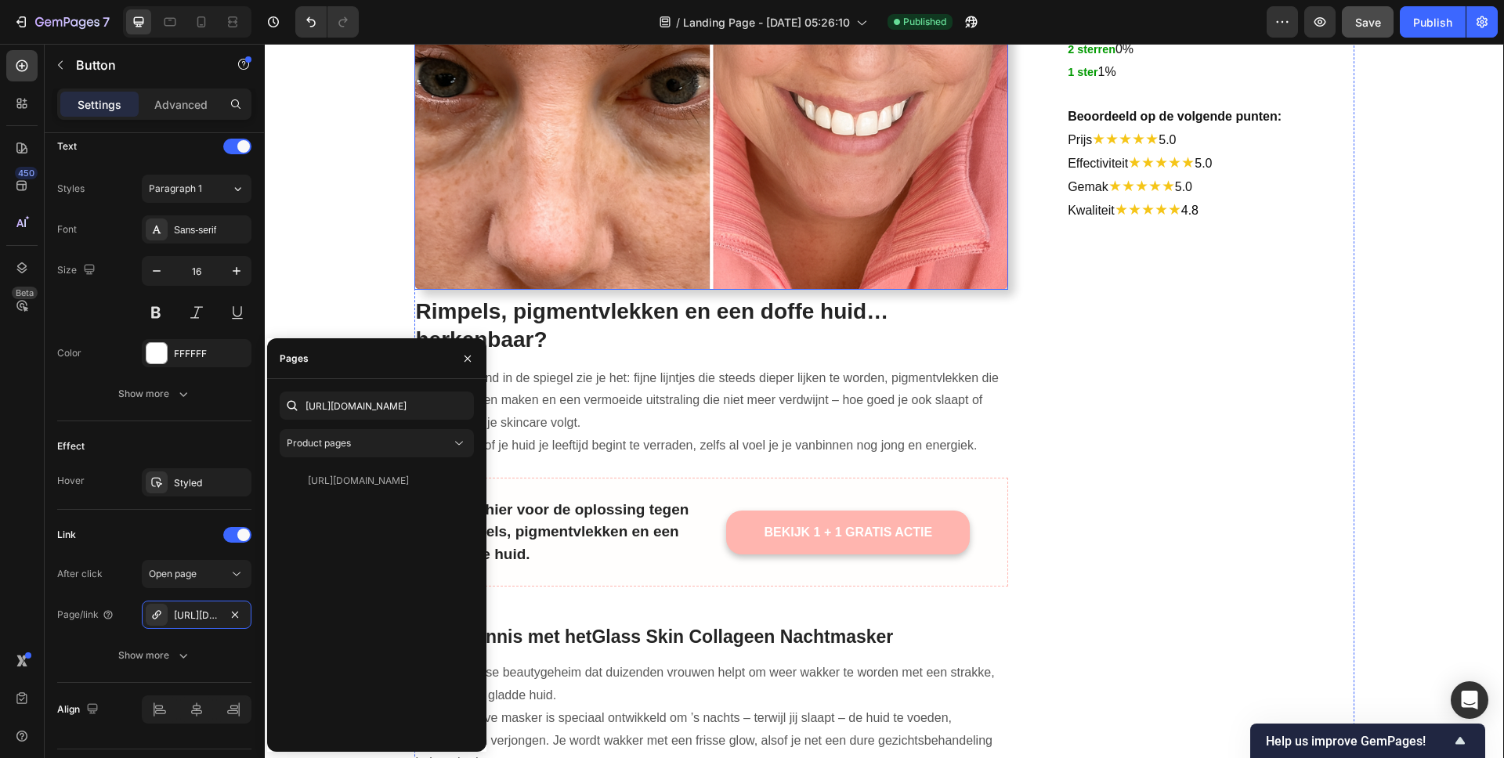
scroll to position [784, 0]
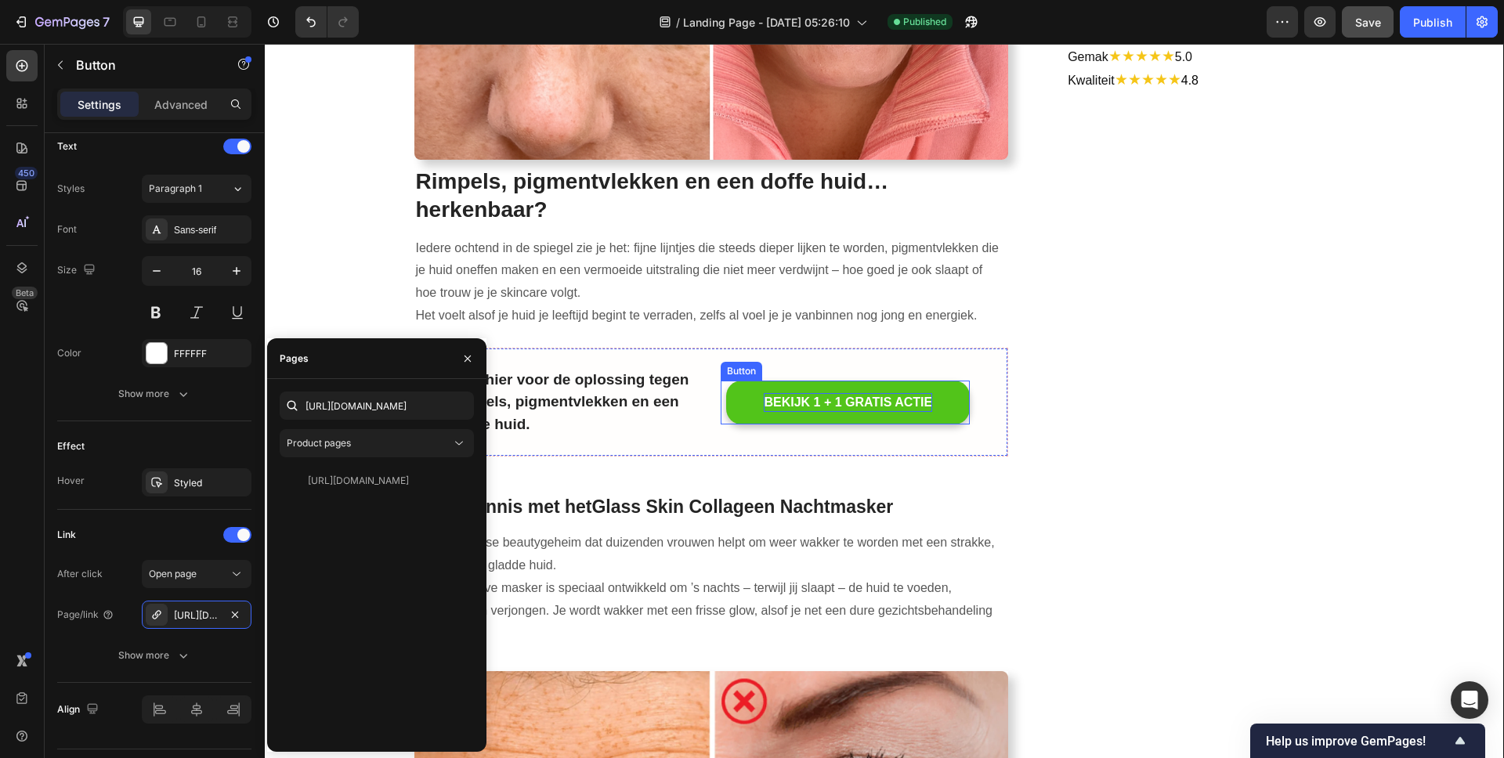
click at [889, 403] on p "BEKIJK 1 + 1 GRATIS ACTIE" at bounding box center [848, 402] width 168 height 19
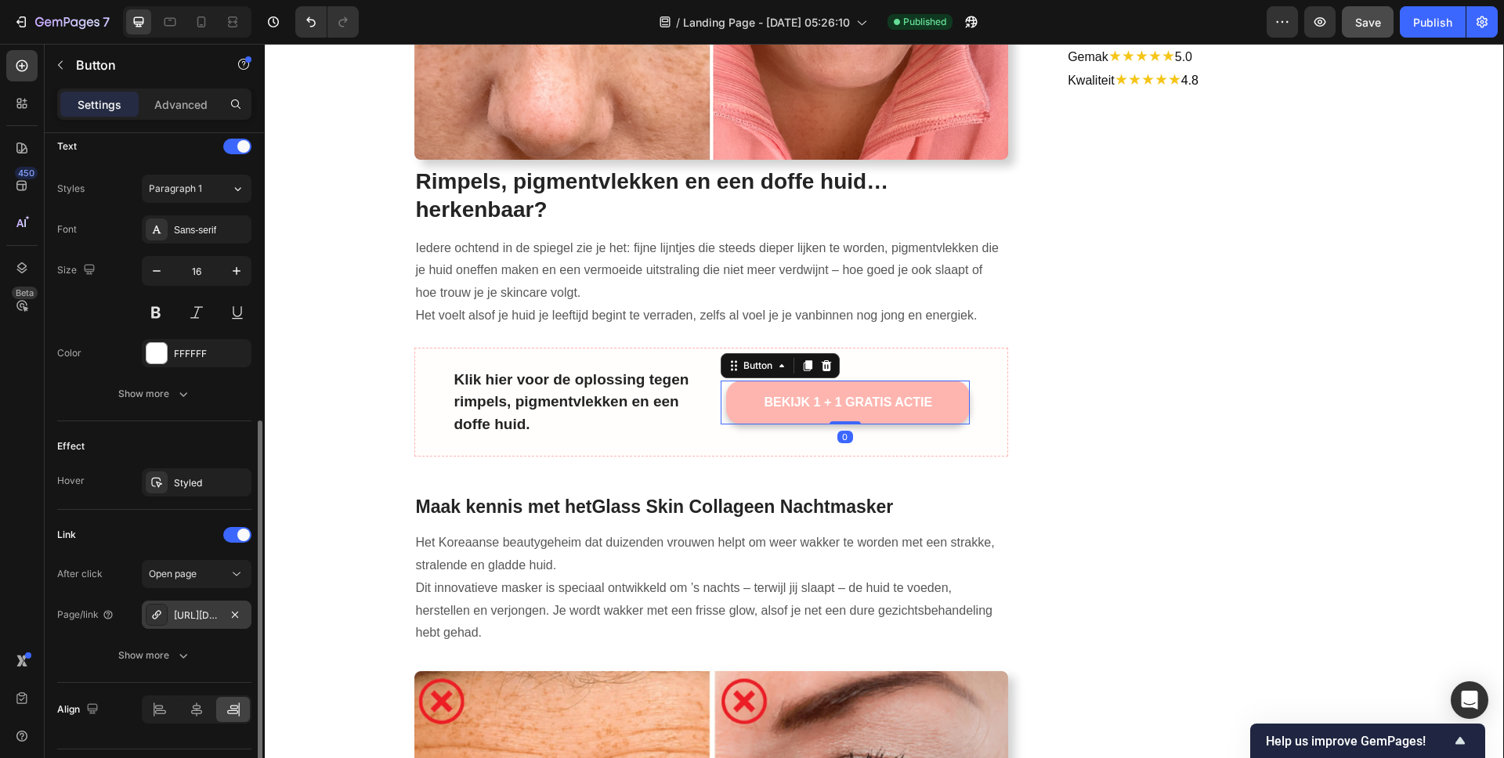
click at [208, 610] on div "[URL][DOMAIN_NAME]" at bounding box center [196, 616] width 45 height 14
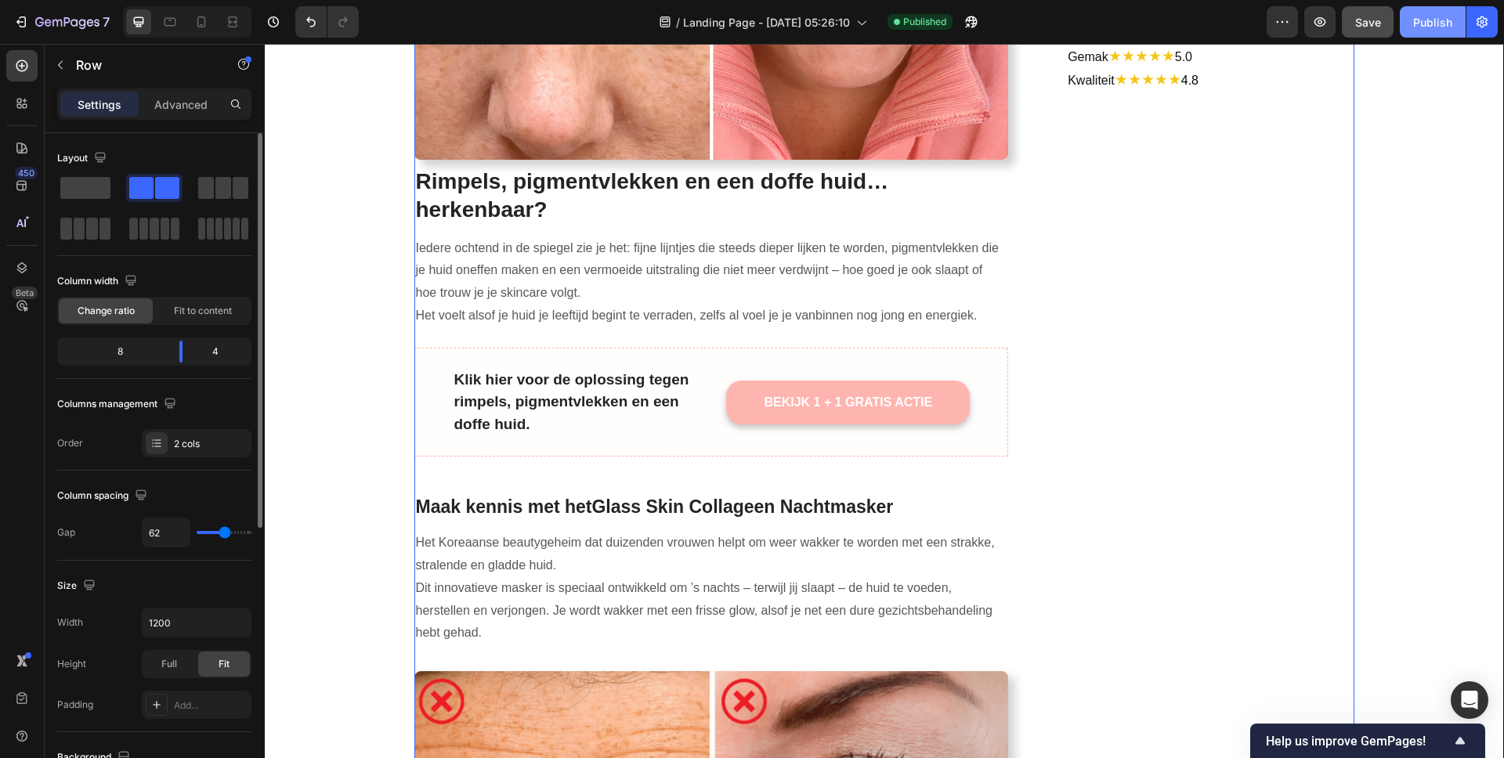
click at [1438, 16] on div "Publish" at bounding box center [1432, 22] width 39 height 16
